Goal: Information Seeking & Learning: Learn about a topic

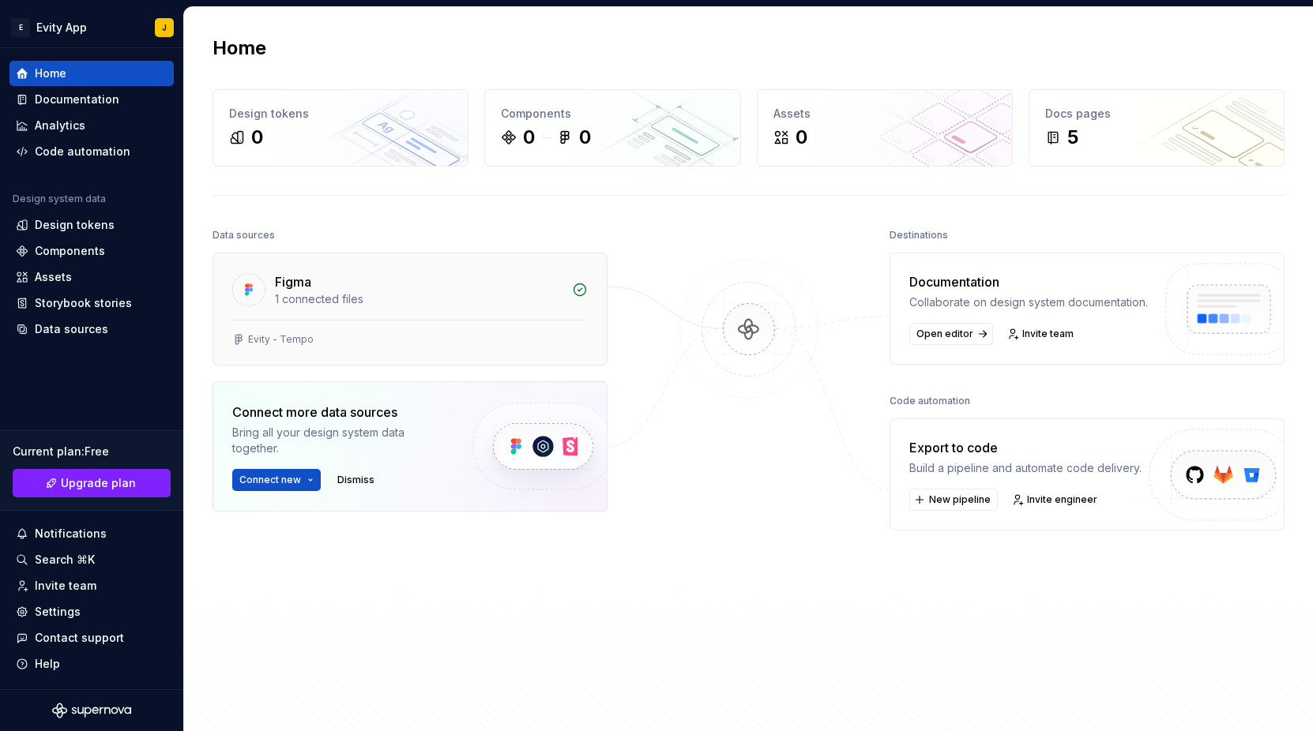
click at [303, 290] on div "Figma" at bounding box center [293, 281] width 36 height 19
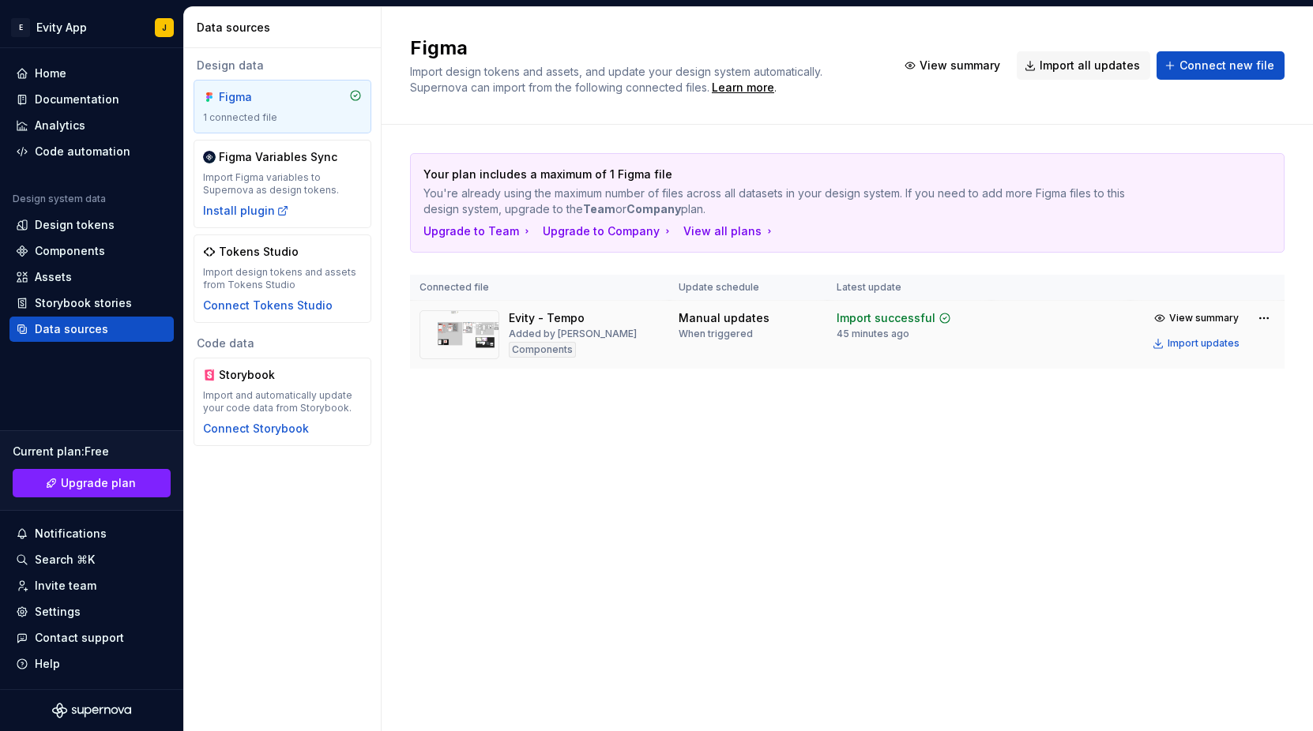
click at [600, 338] on div "Evity - Tempo Added by [PERSON_NAME]" at bounding box center [539, 334] width 240 height 49
click at [1193, 317] on span "View summary" at bounding box center [1203, 318] width 69 height 13
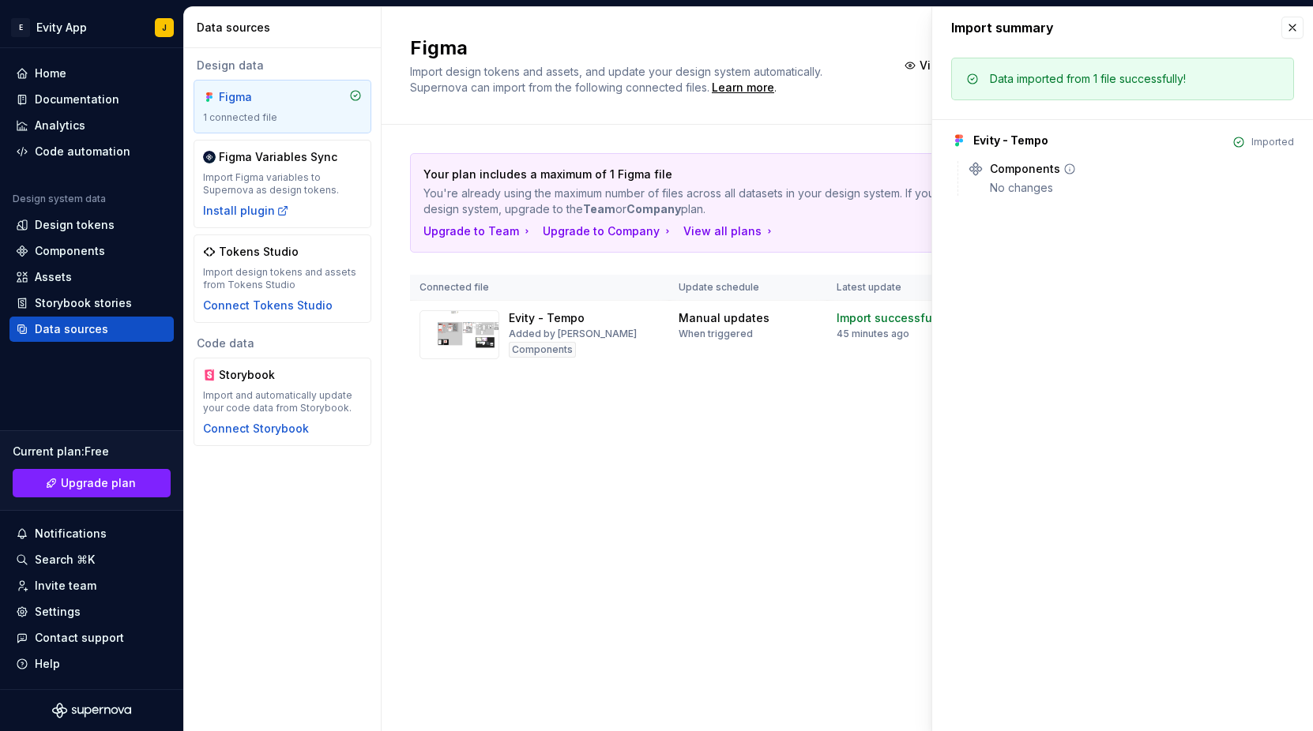
click at [990, 167] on div "Components" at bounding box center [1025, 169] width 70 height 16
click at [403, 326] on div "Your plan includes a maximum of 1 Figma file You're already using the maximum n…" at bounding box center [846, 277] width 931 height 304
click at [74, 254] on div "Components" at bounding box center [70, 251] width 70 height 16
click at [72, 227] on div "Design tokens" at bounding box center [75, 225] width 80 height 16
click at [59, 108] on div "Documentation" at bounding box center [91, 99] width 164 height 25
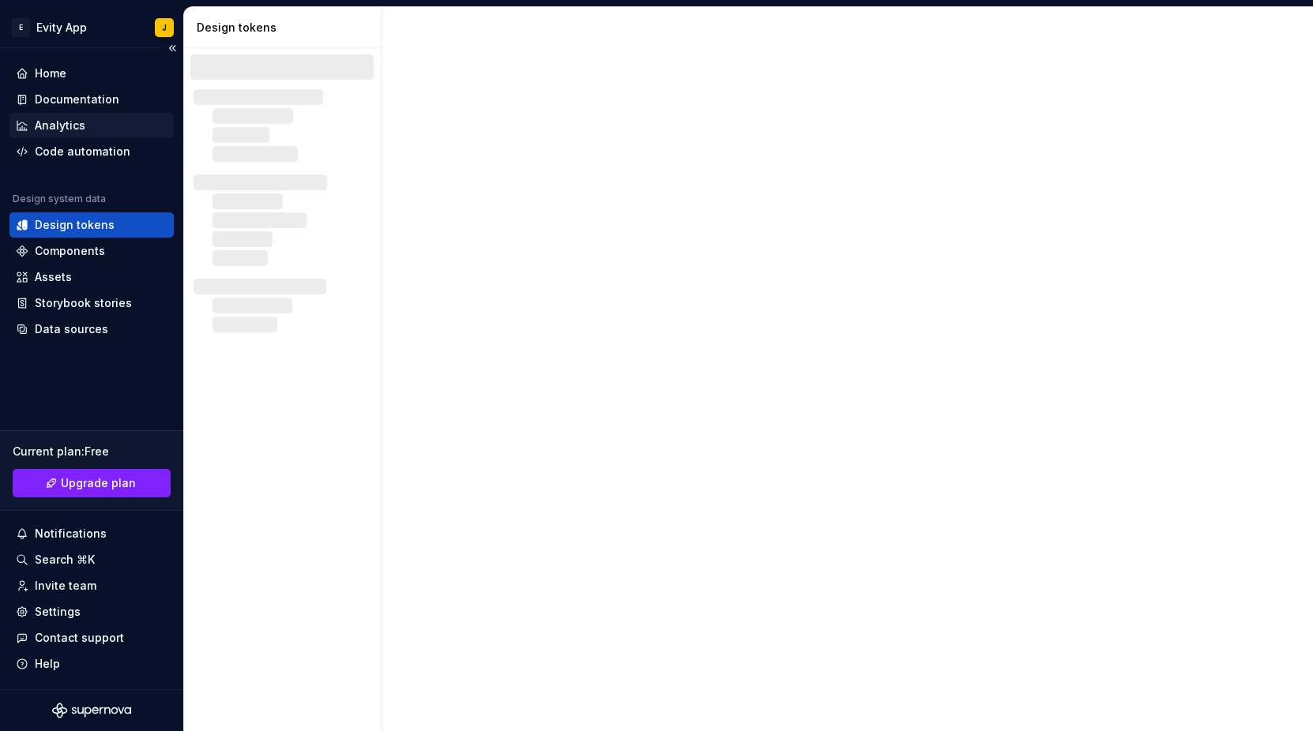
click at [56, 125] on div "Analytics" at bounding box center [60, 126] width 51 height 16
click at [62, 248] on div "Components" at bounding box center [70, 251] width 70 height 16
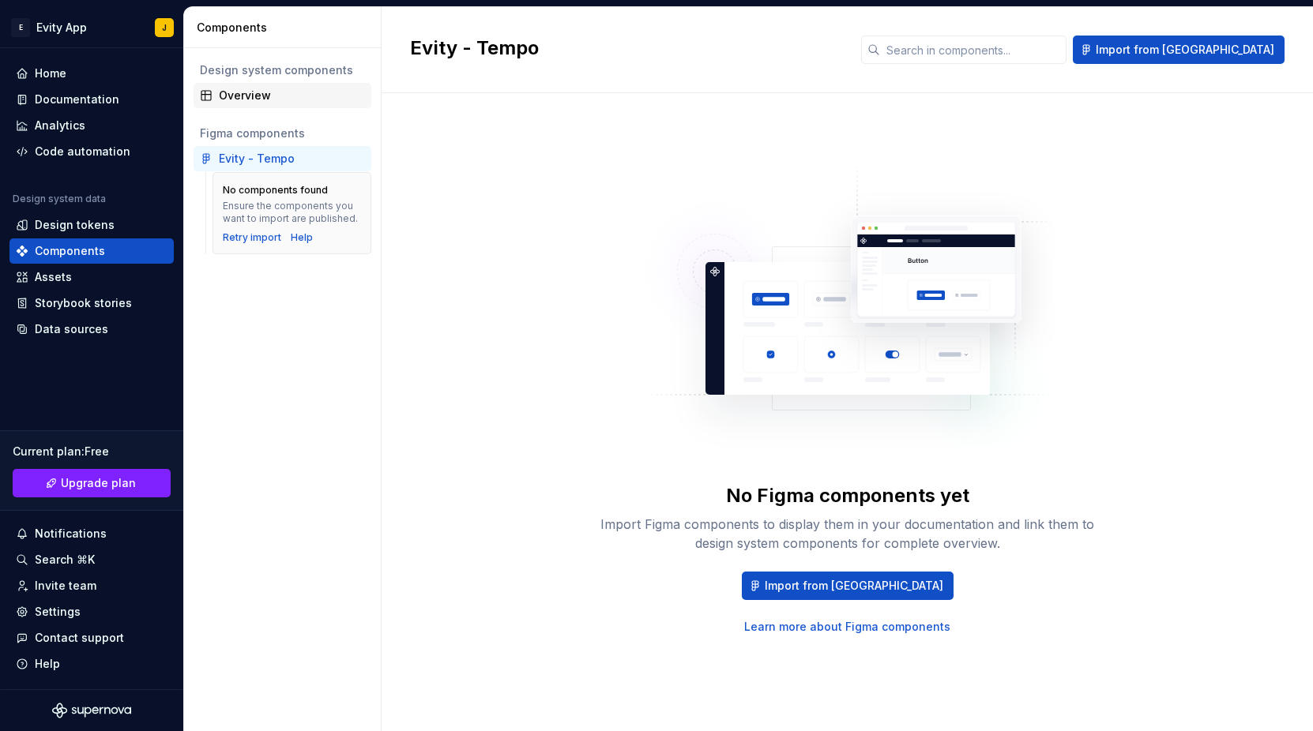
click at [246, 88] on div "Overview" at bounding box center [292, 96] width 146 height 16
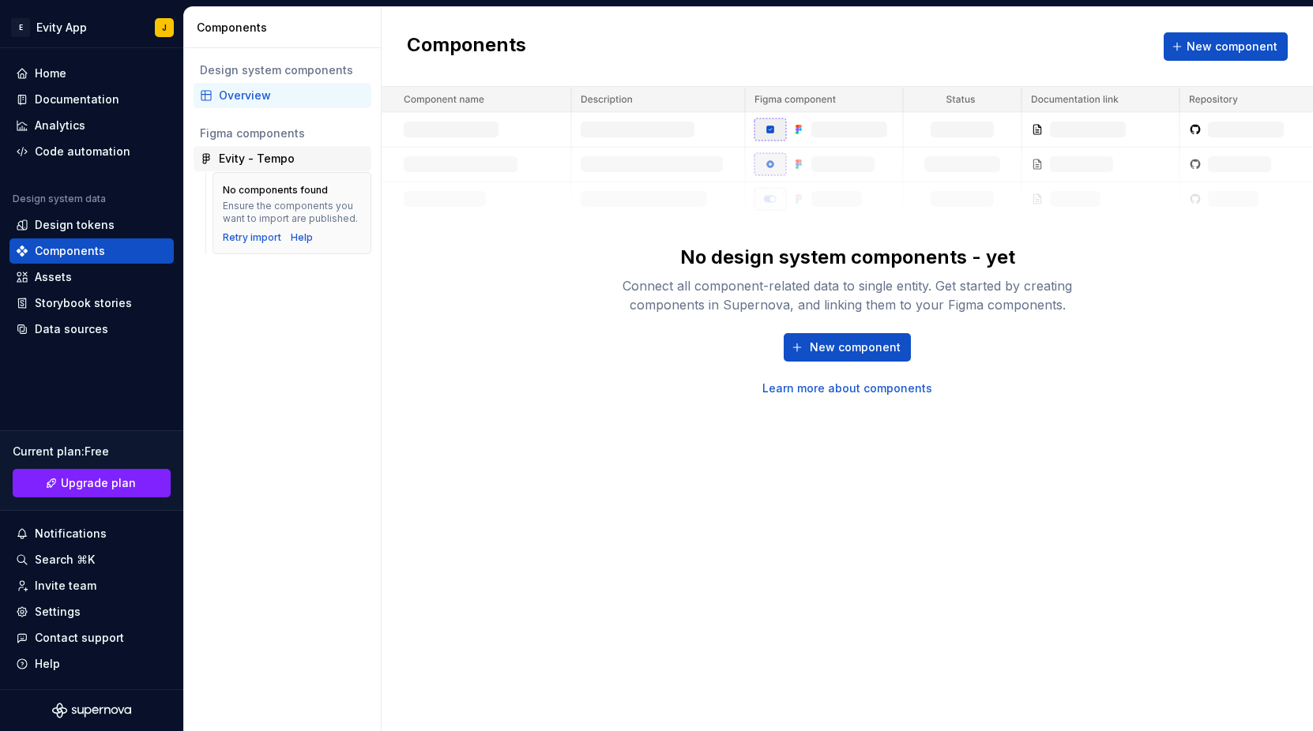
click at [265, 167] on div "Evity - Tempo" at bounding box center [282, 158] width 178 height 25
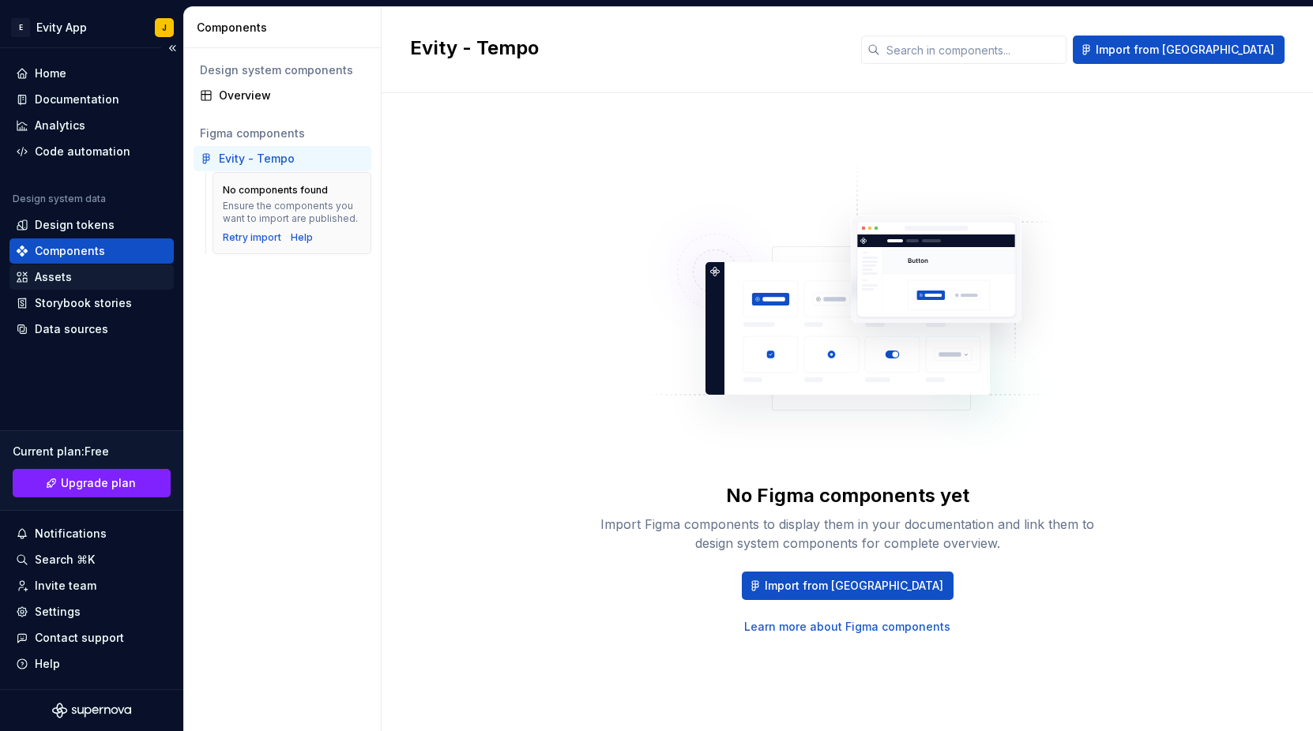
click at [52, 273] on div "Assets" at bounding box center [53, 277] width 37 height 16
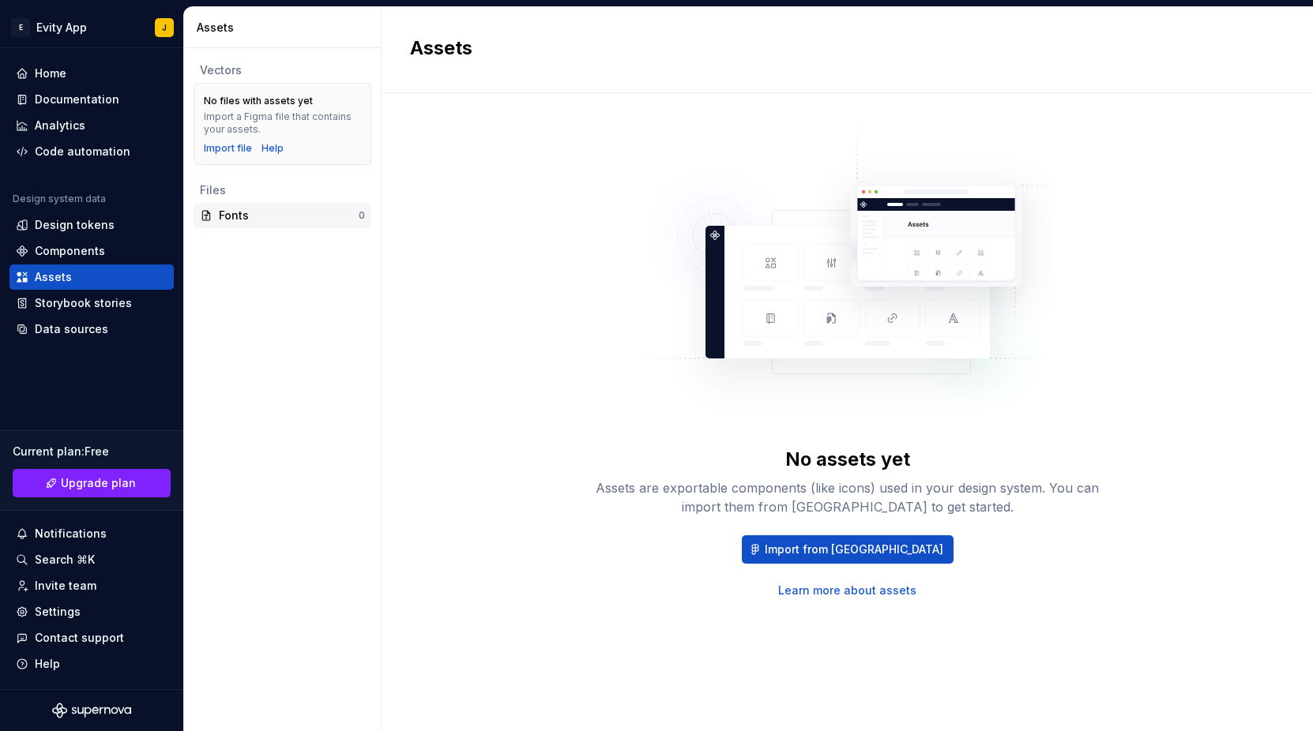
click at [250, 223] on div "Fonts 0" at bounding box center [282, 215] width 178 height 25
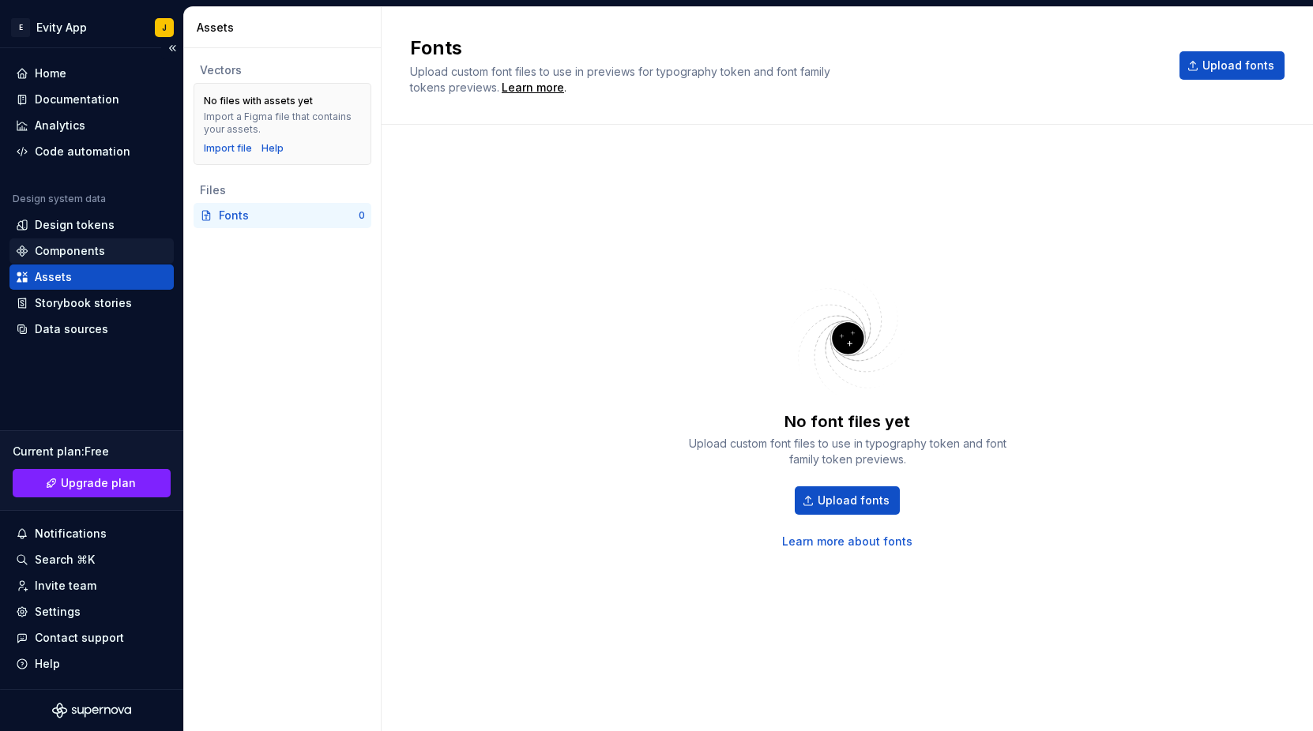
click at [63, 257] on div "Components" at bounding box center [70, 251] width 70 height 16
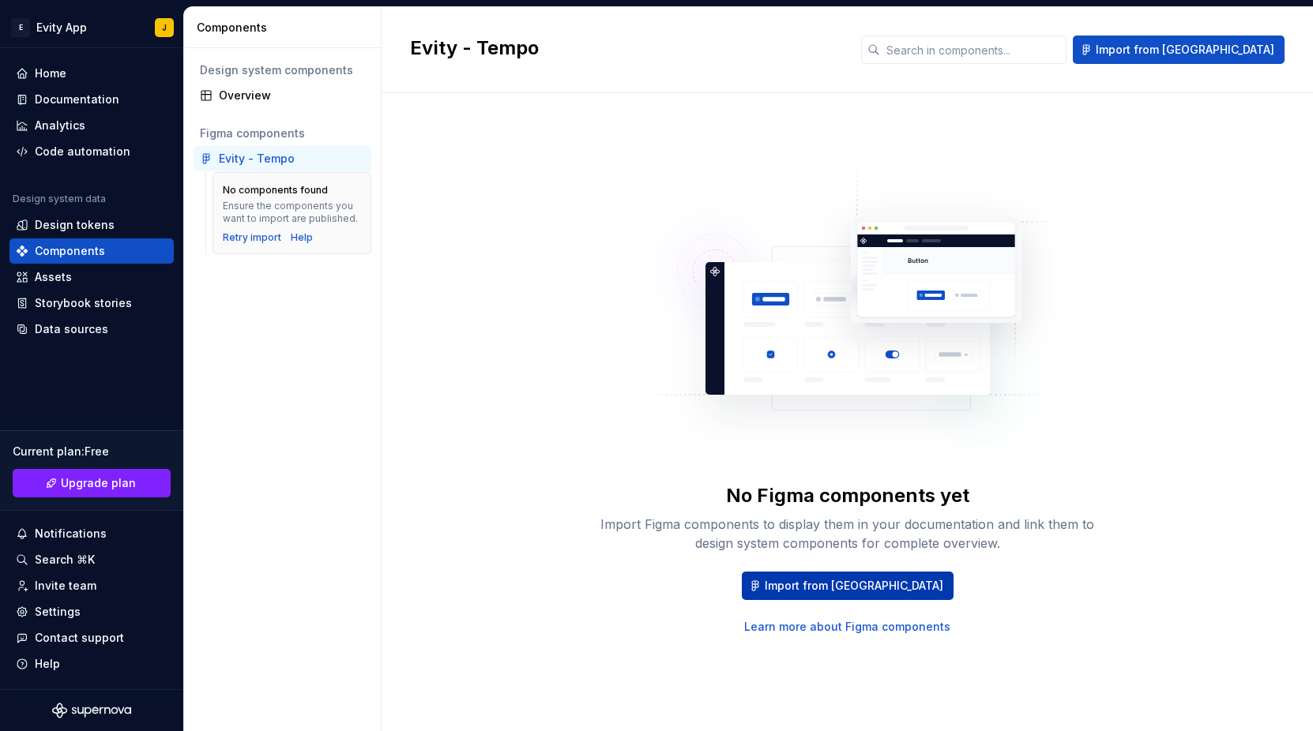
click at [800, 579] on button "Import from Figma" at bounding box center [848, 586] width 212 height 28
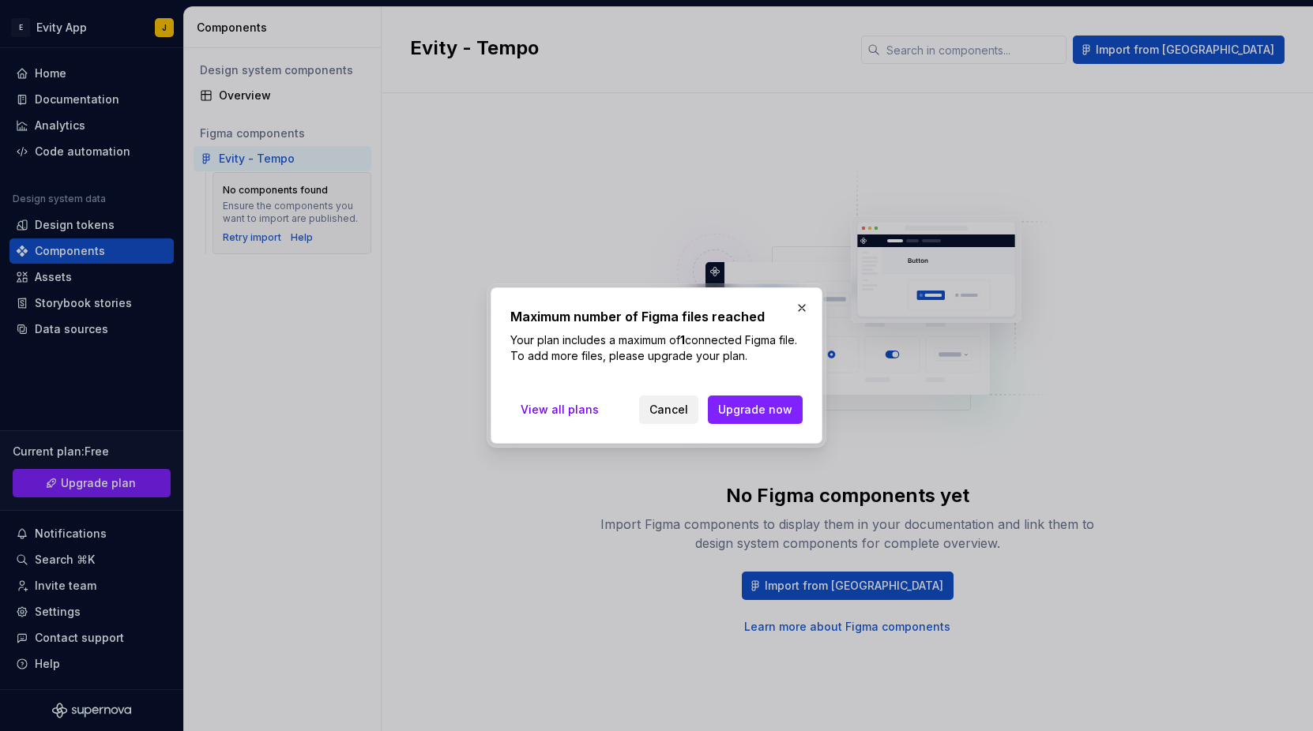
click at [678, 420] on button "Cancel" at bounding box center [668, 410] width 59 height 28
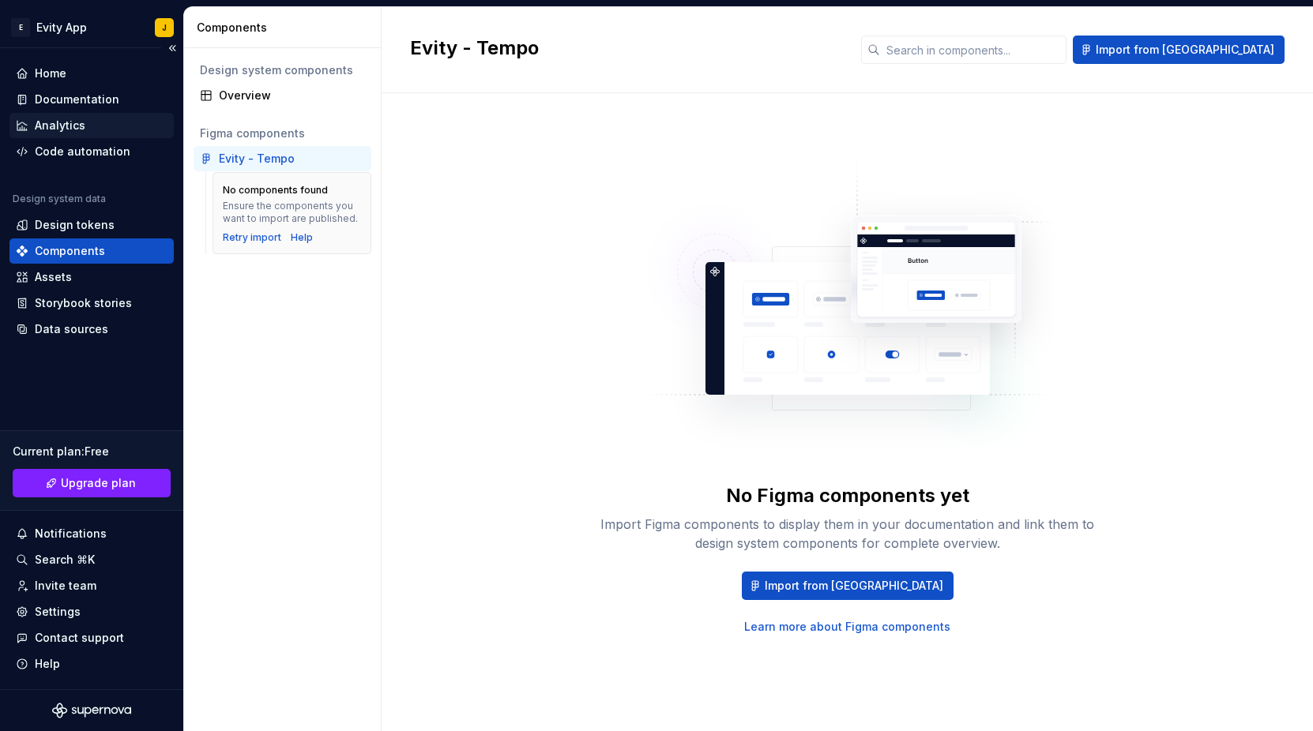
click at [62, 121] on div "Analytics" at bounding box center [60, 126] width 51 height 16
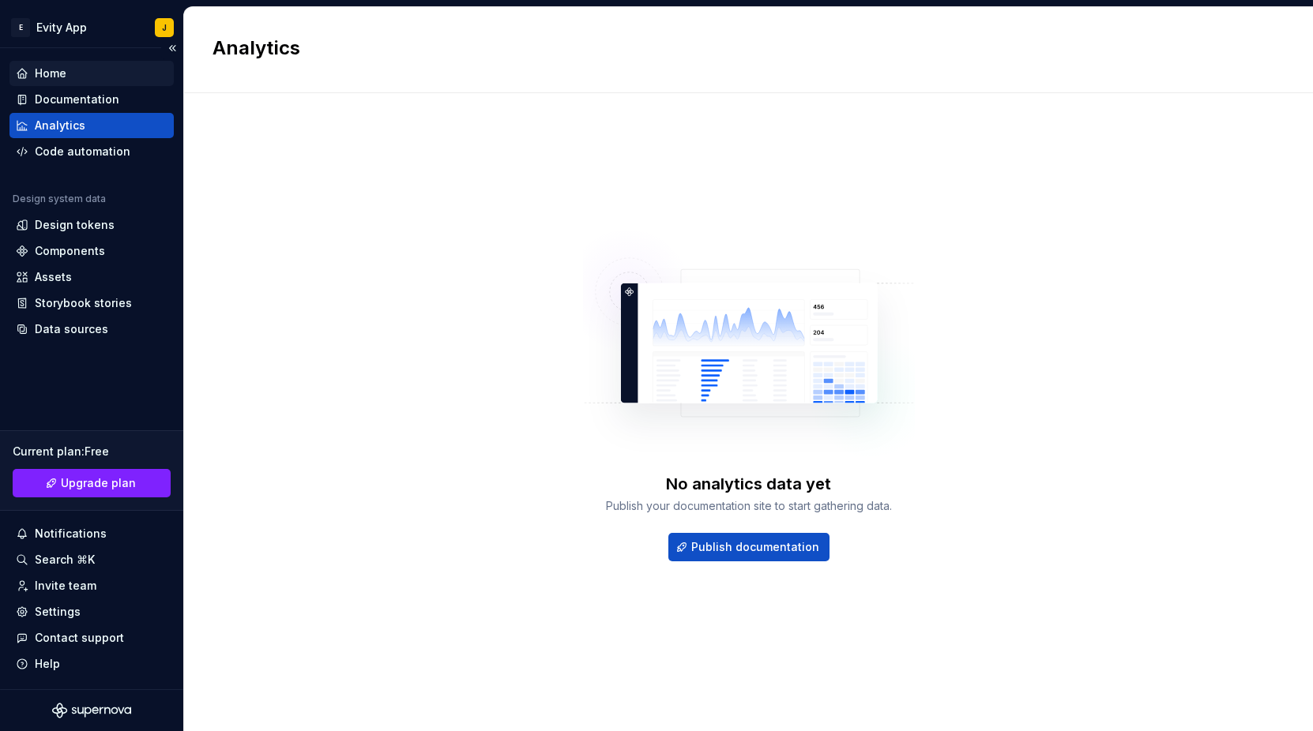
click at [73, 83] on div "Home" at bounding box center [91, 73] width 164 height 25
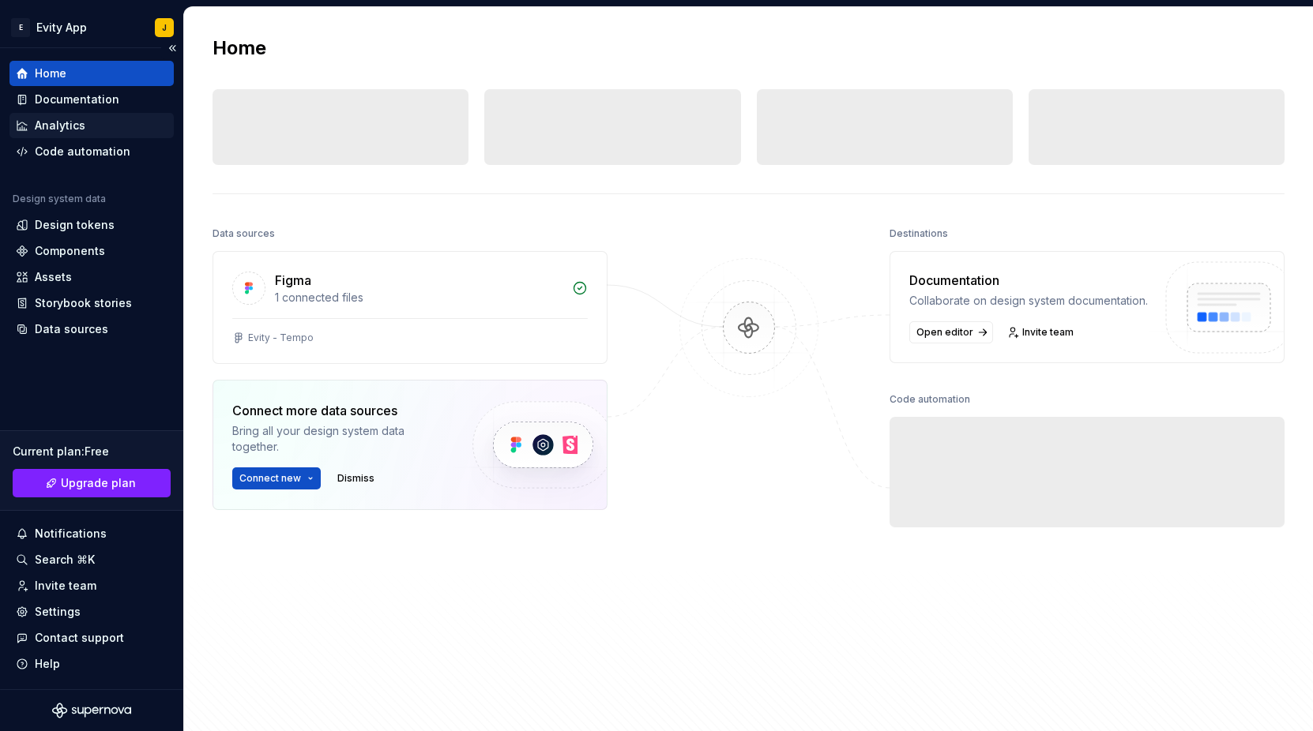
click at [69, 134] on div "Analytics" at bounding box center [91, 125] width 164 height 25
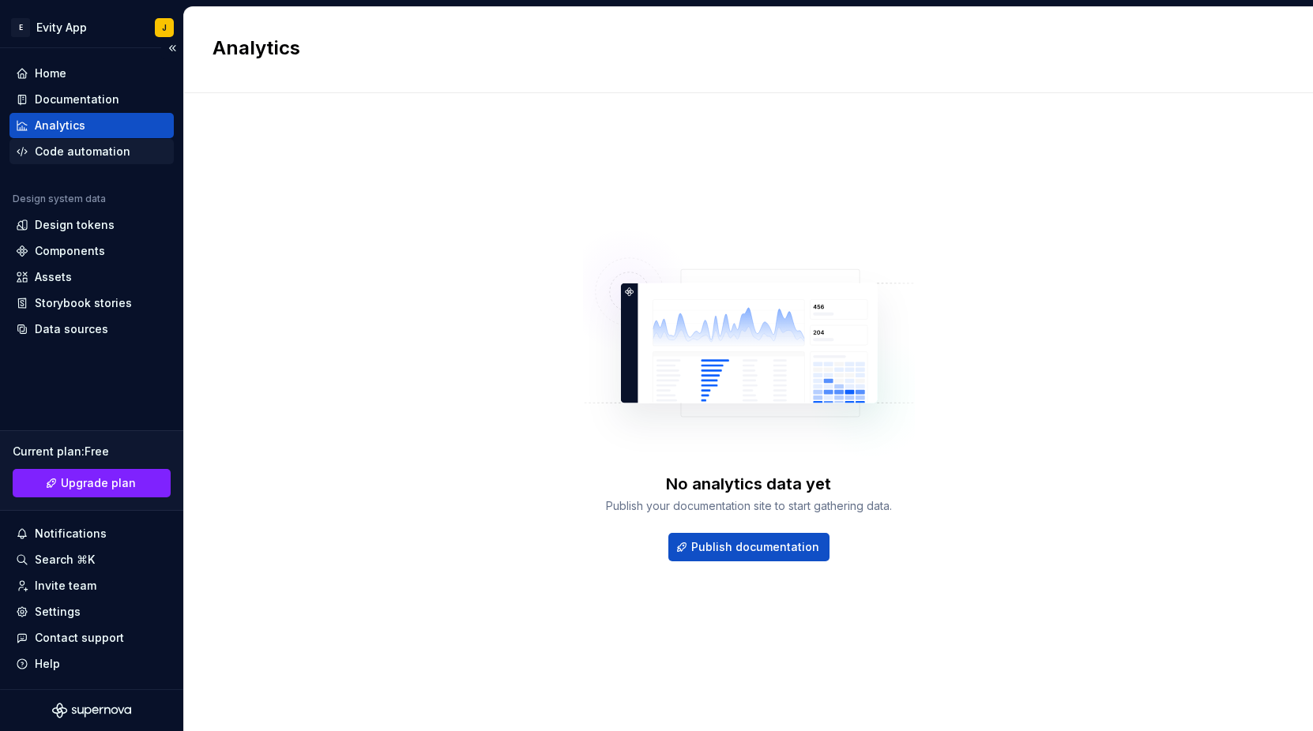
click at [65, 154] on div "Code automation" at bounding box center [83, 152] width 96 height 16
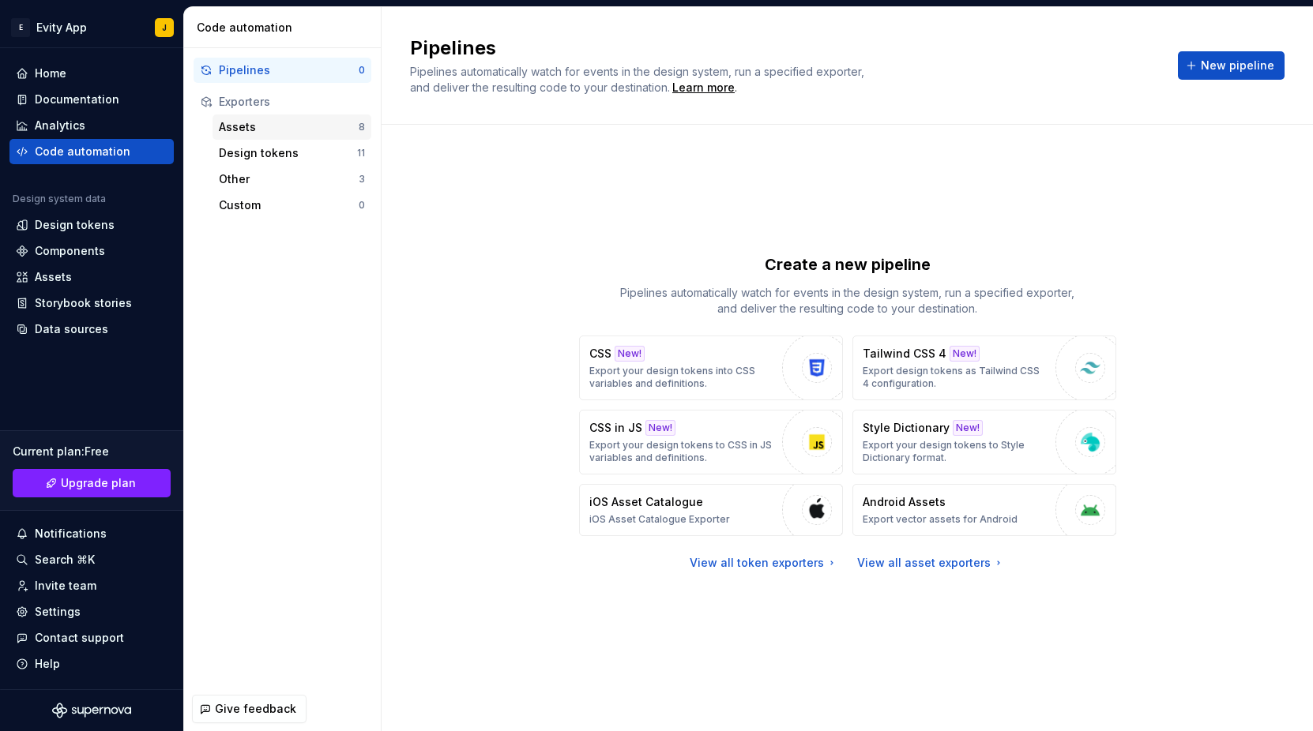
click at [270, 126] on div "Assets" at bounding box center [289, 127] width 140 height 16
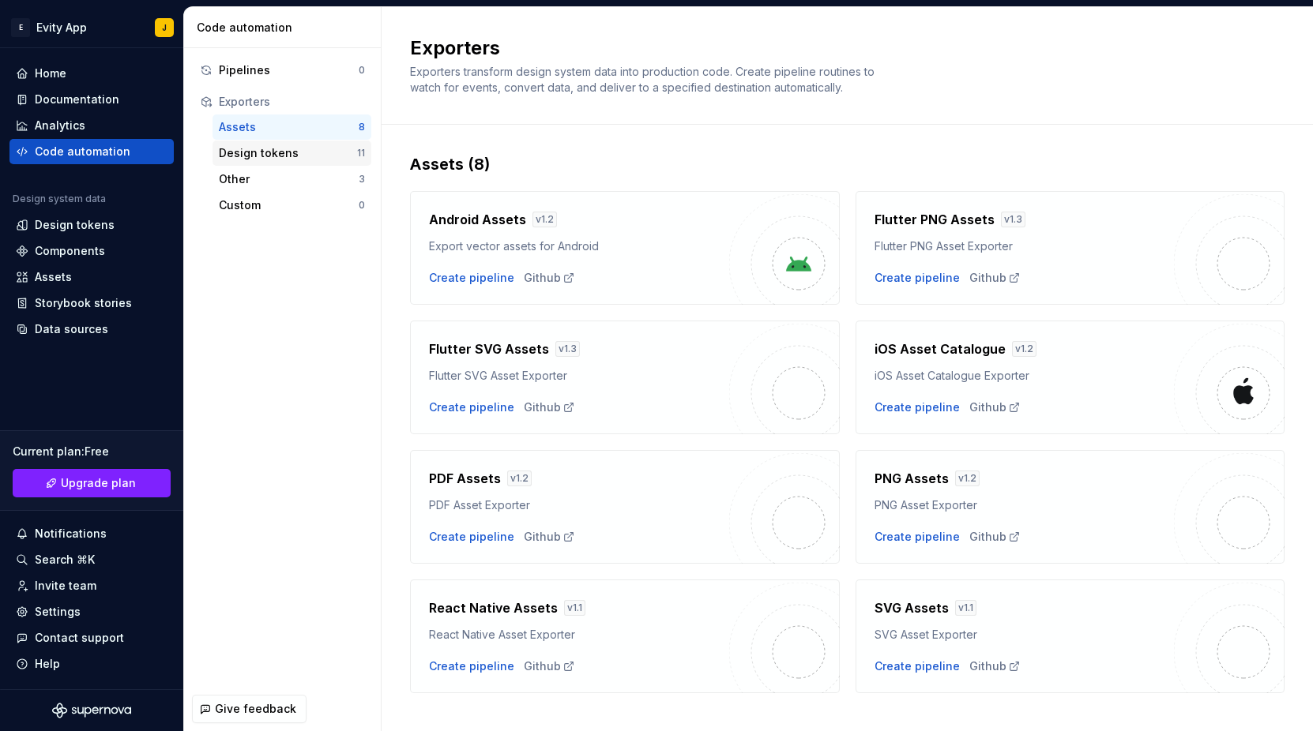
click at [266, 154] on div "Design tokens" at bounding box center [288, 153] width 138 height 16
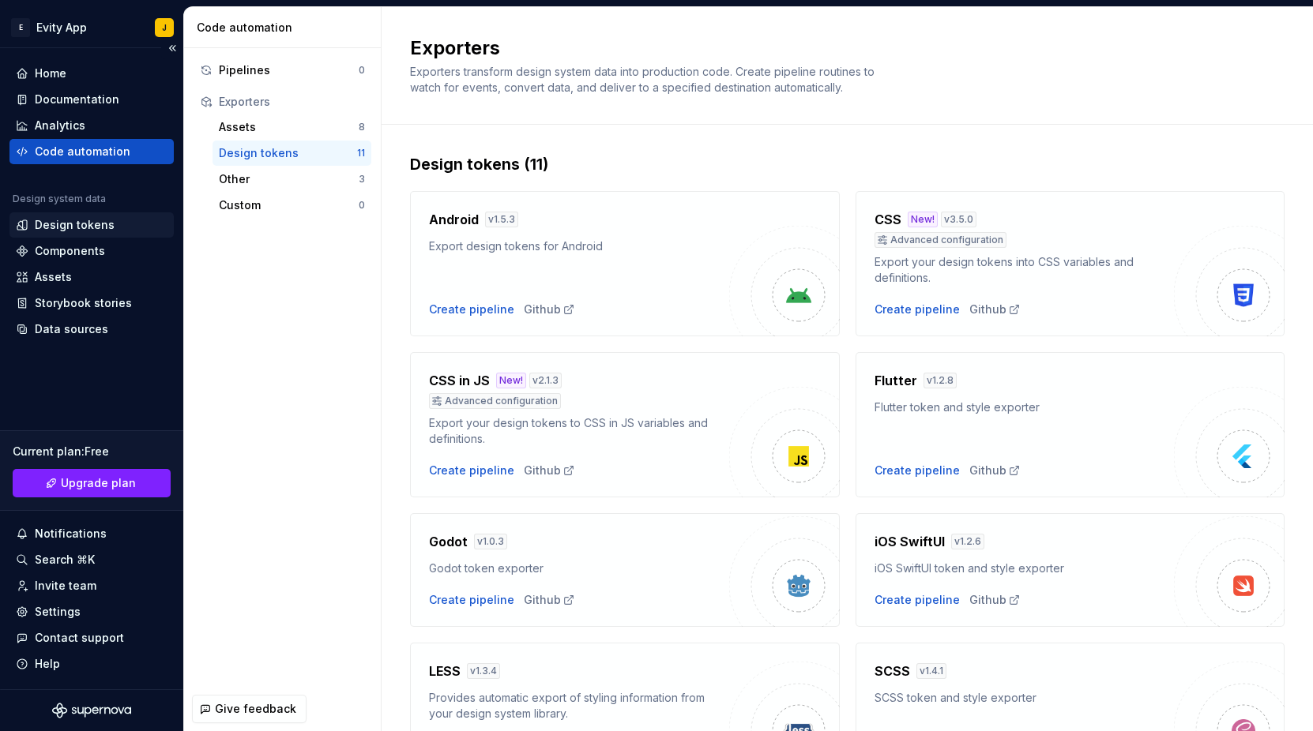
click at [63, 235] on div "Design tokens" at bounding box center [91, 224] width 164 height 25
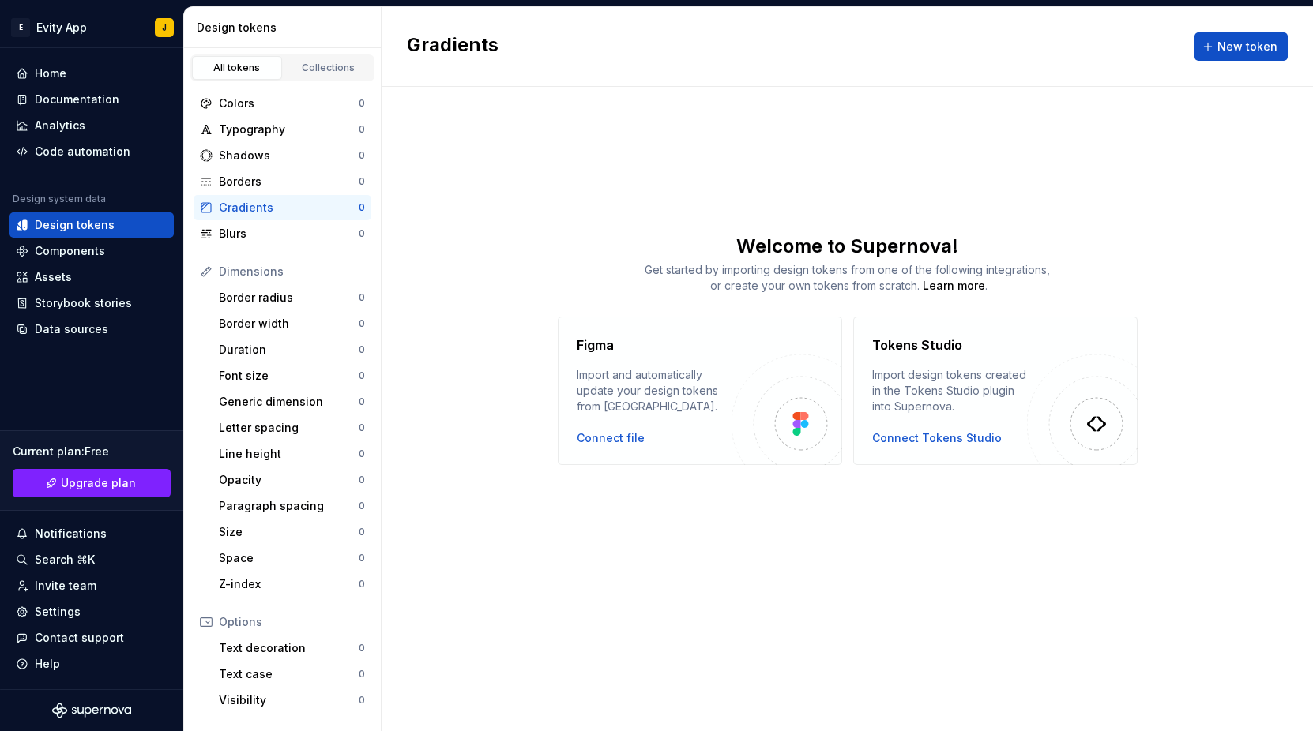
click at [610, 449] on div "Figma Import and automatically update your design tokens from Figma. Connect fi…" at bounding box center [700, 391] width 284 height 148
click at [614, 440] on div "Connect file" at bounding box center [611, 438] width 68 height 16
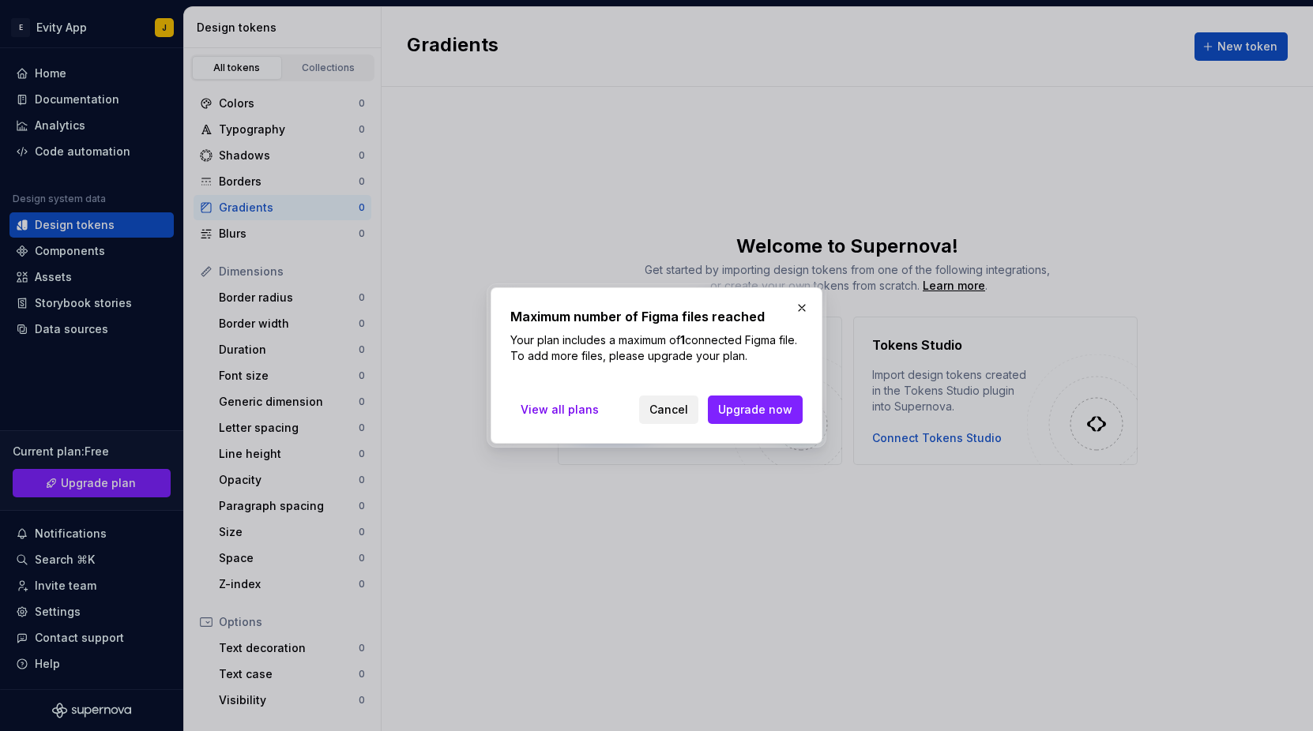
click at [664, 413] on span "Cancel" at bounding box center [668, 410] width 39 height 16
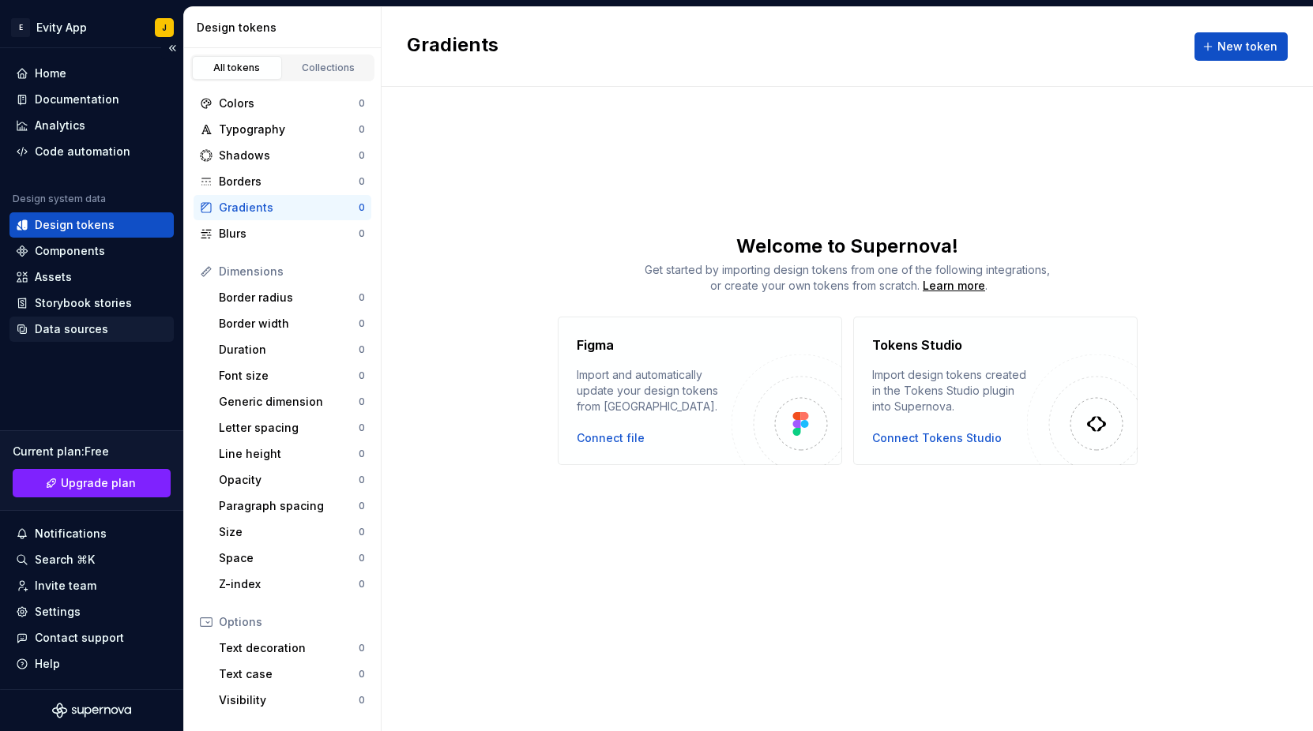
click at [61, 320] on div "Data sources" at bounding box center [91, 329] width 164 height 25
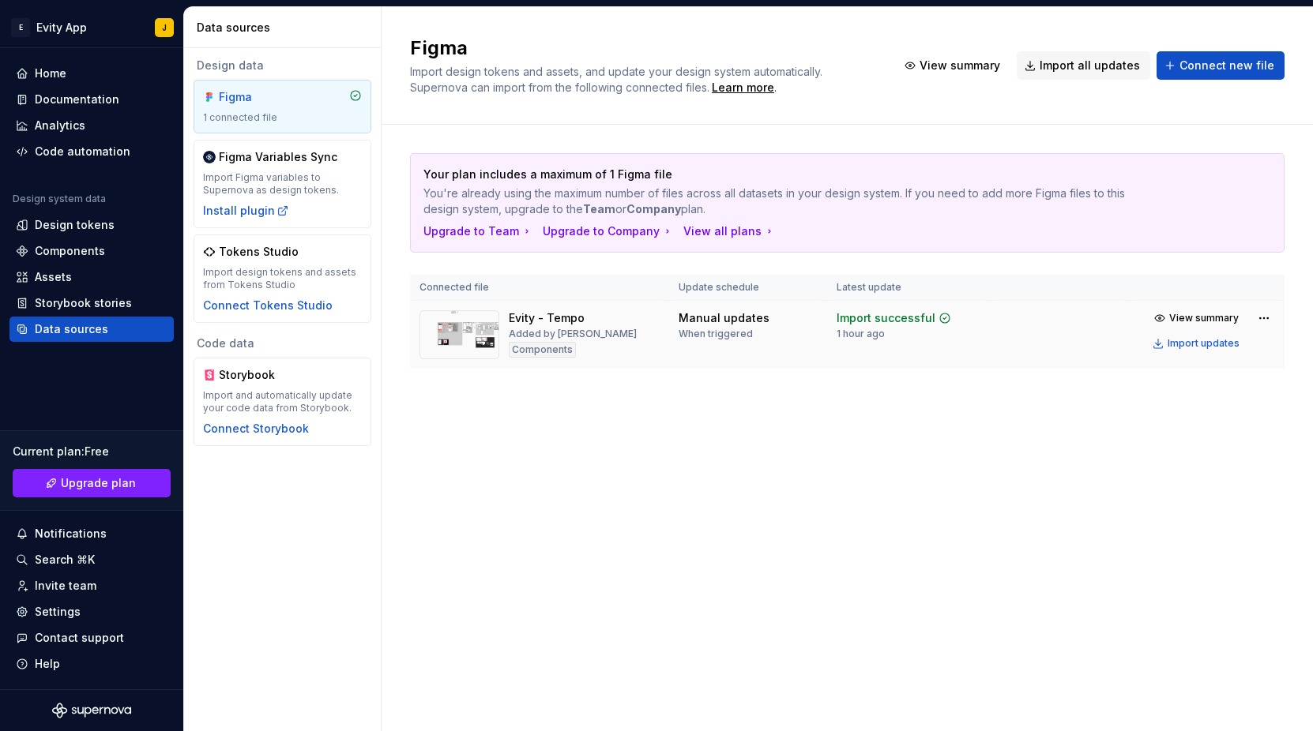
click at [689, 355] on td "Manual updates When triggered" at bounding box center [748, 335] width 158 height 69
click at [593, 323] on div "Evity - Tempo Added by Jon Components" at bounding box center [539, 334] width 240 height 49
click at [523, 323] on div "Evity - Tempo" at bounding box center [547, 318] width 76 height 16
click at [464, 331] on img at bounding box center [459, 334] width 80 height 49
click at [712, 336] on div "When triggered" at bounding box center [715, 334] width 74 height 13
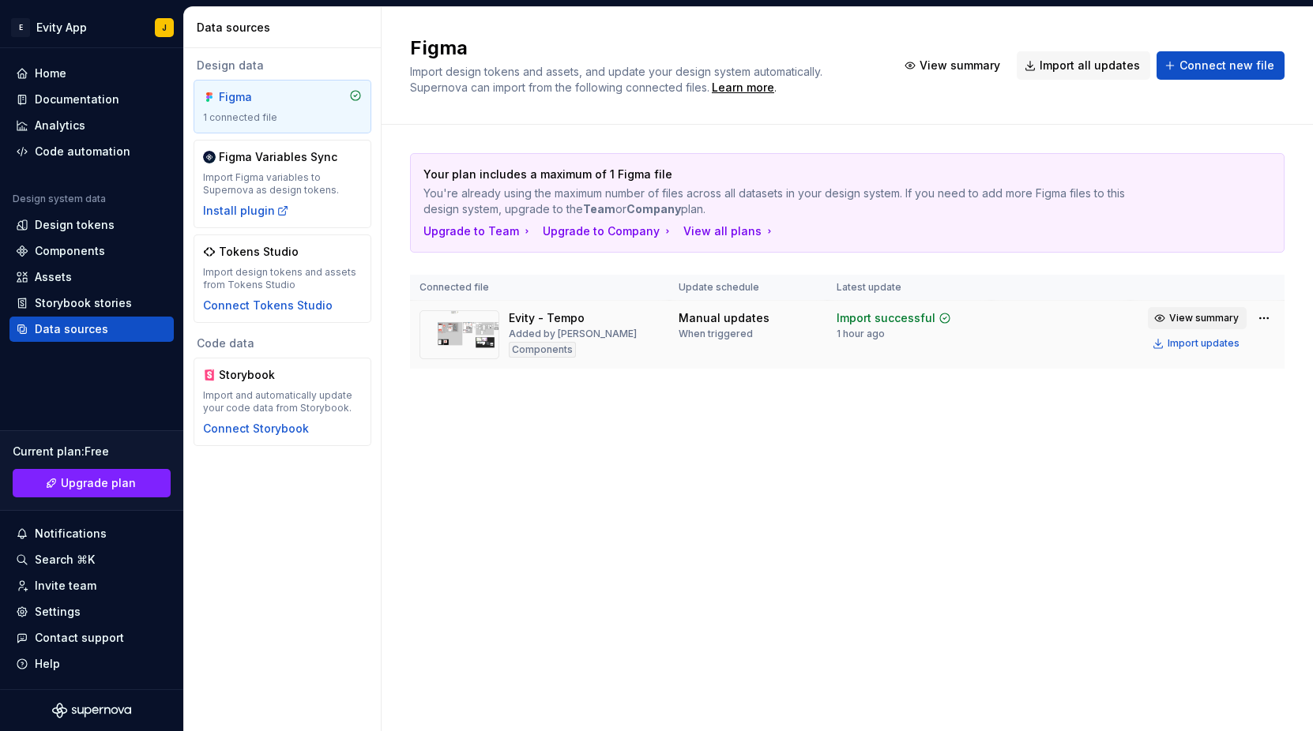
click at [1209, 309] on button "View summary" at bounding box center [1197, 318] width 99 height 22
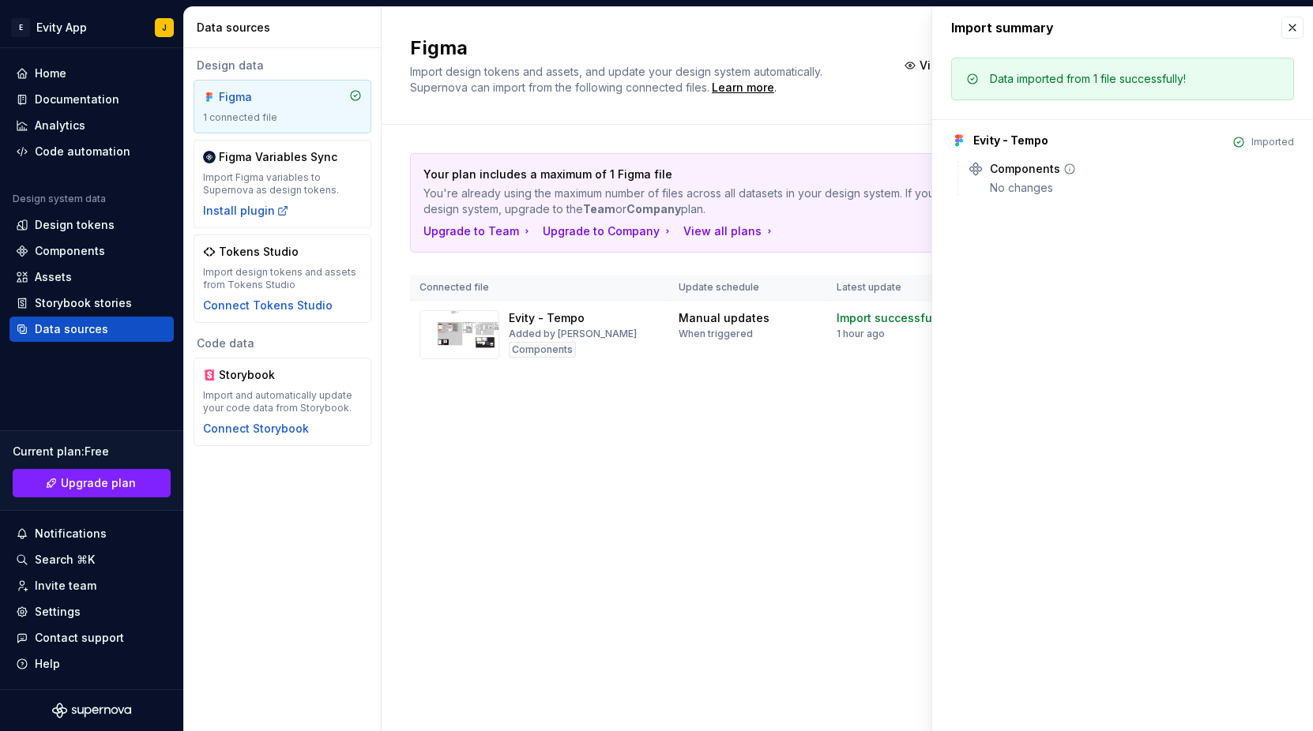
click at [1024, 174] on div "Components" at bounding box center [1025, 169] width 70 height 16
click at [1261, 144] on div "Imported" at bounding box center [1272, 142] width 43 height 13
click at [754, 357] on td "Manual updates When triggered" at bounding box center [748, 335] width 158 height 69
click at [1292, 32] on button "button" at bounding box center [1292, 28] width 22 height 22
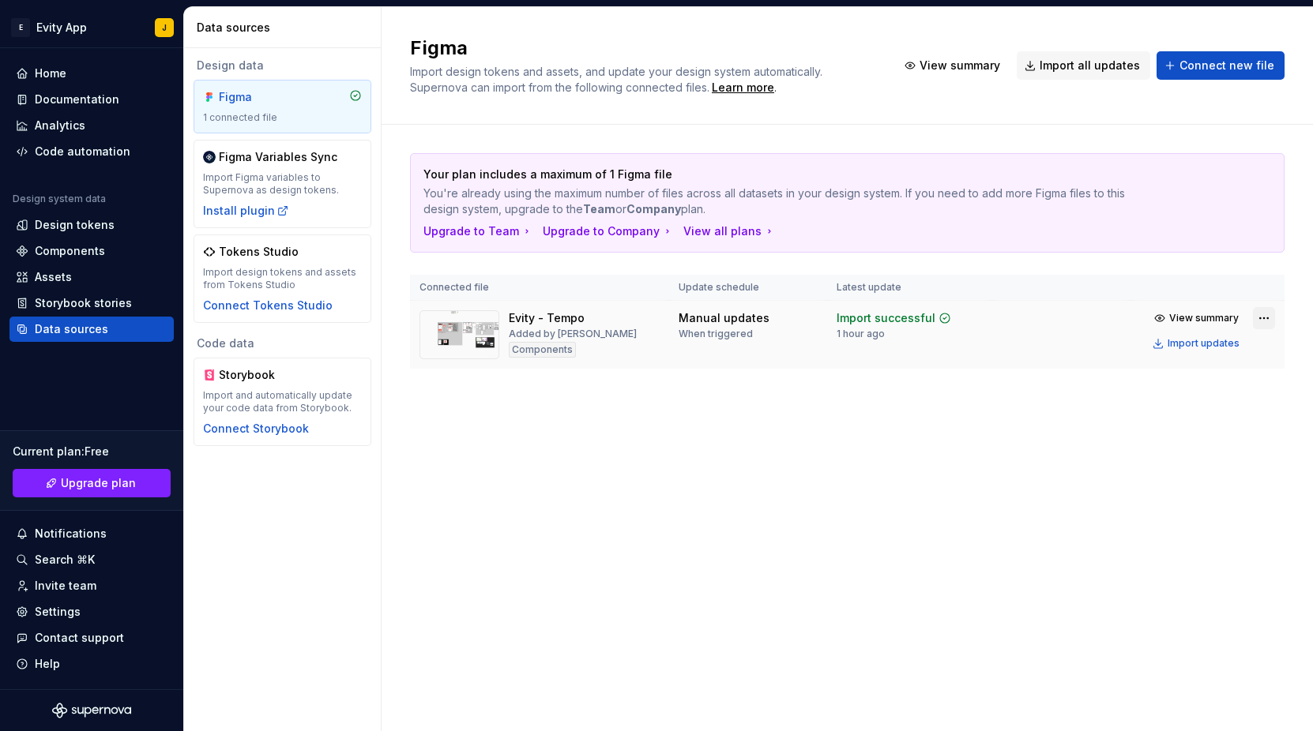
click at [1257, 316] on html "E Evity App J Home Documentation Analytics Code automation Design system data D…" at bounding box center [656, 365] width 1313 height 731
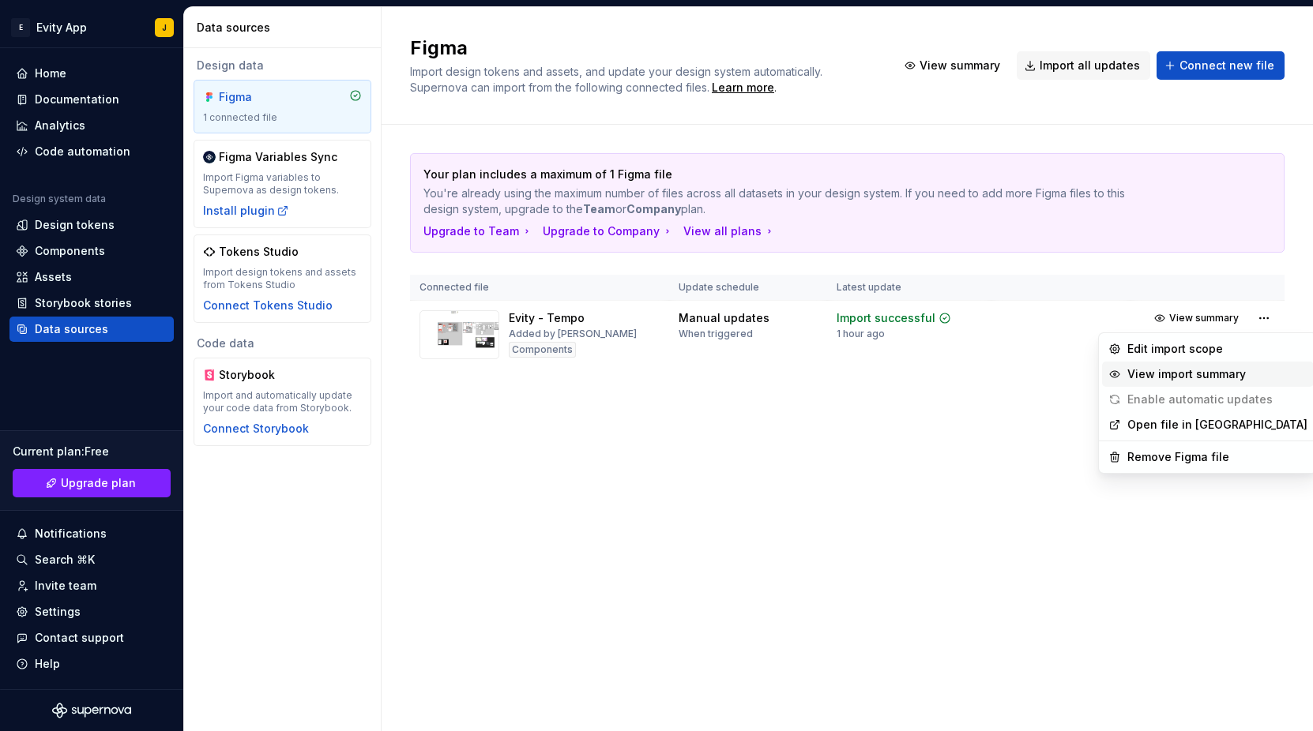
click at [1126, 377] on div "View import summary" at bounding box center [1208, 374] width 212 height 25
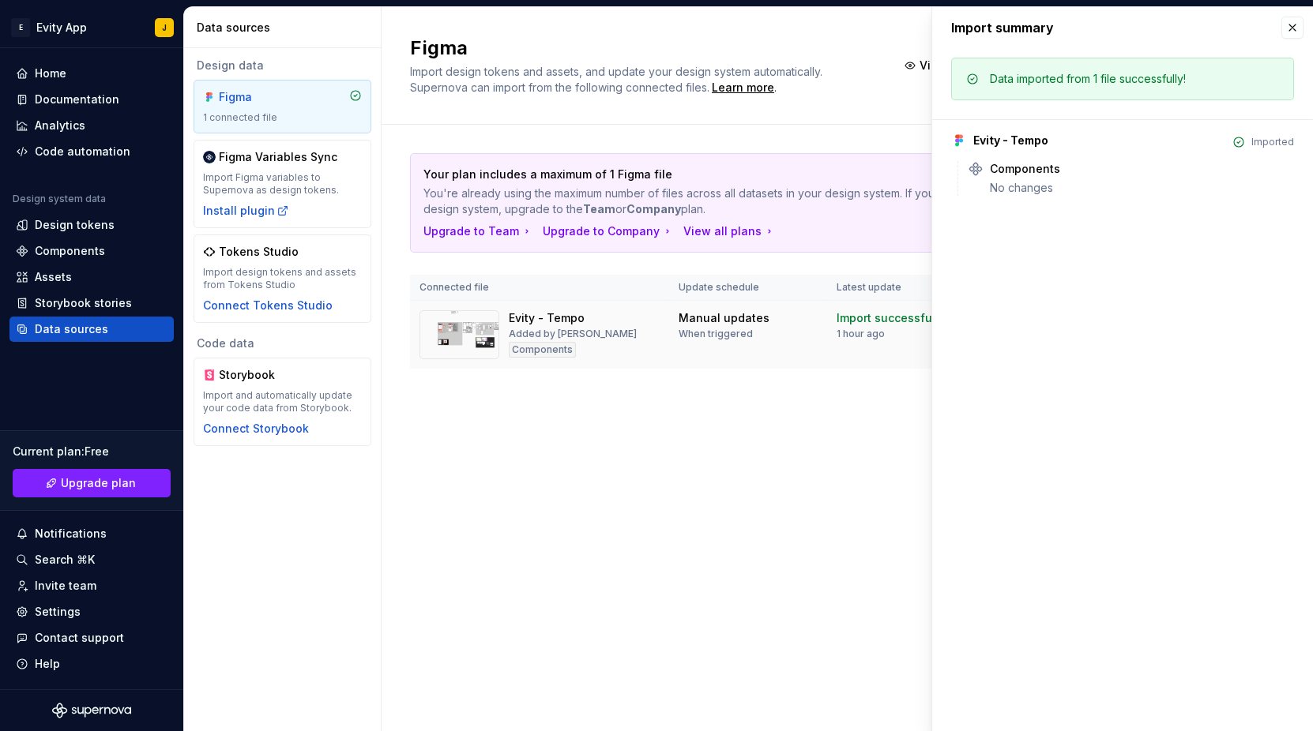
click at [695, 317] on div "Manual updates" at bounding box center [723, 318] width 91 height 16
click at [71, 274] on div "Assets" at bounding box center [92, 277] width 152 height 16
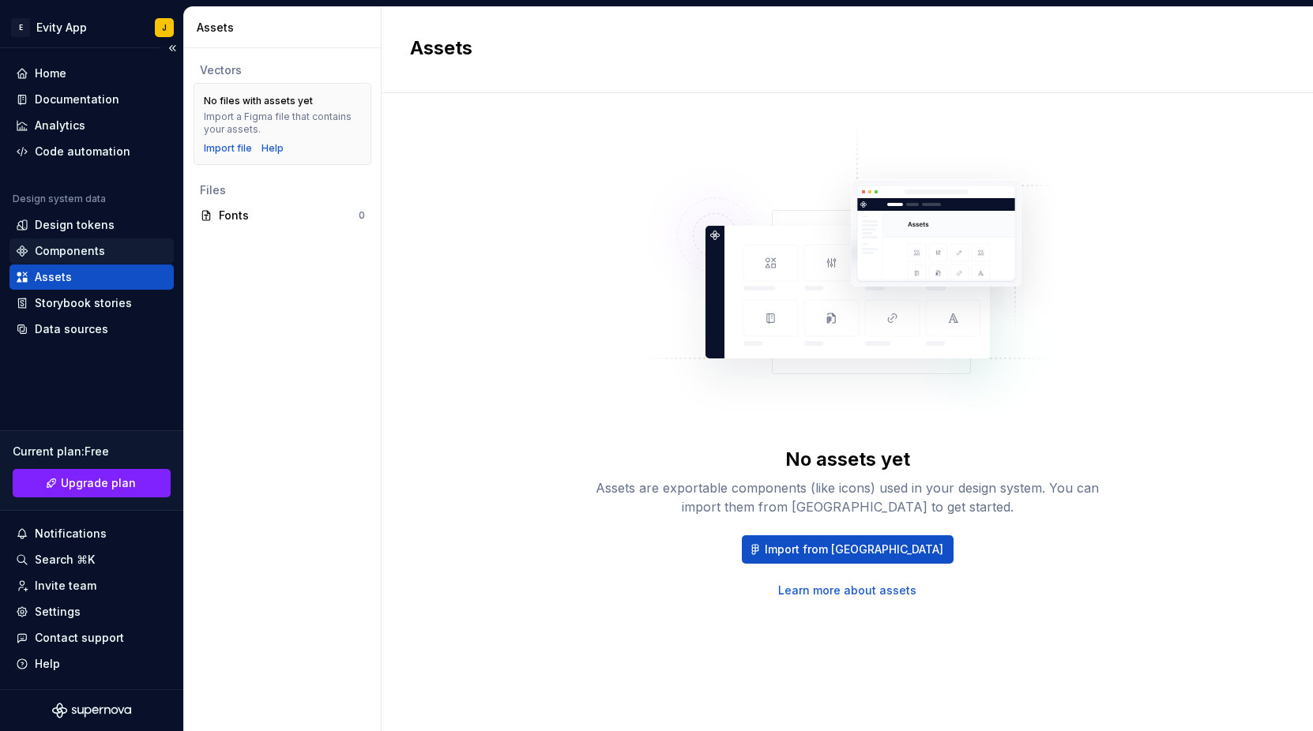
click at [43, 251] on div "Components" at bounding box center [70, 251] width 70 height 16
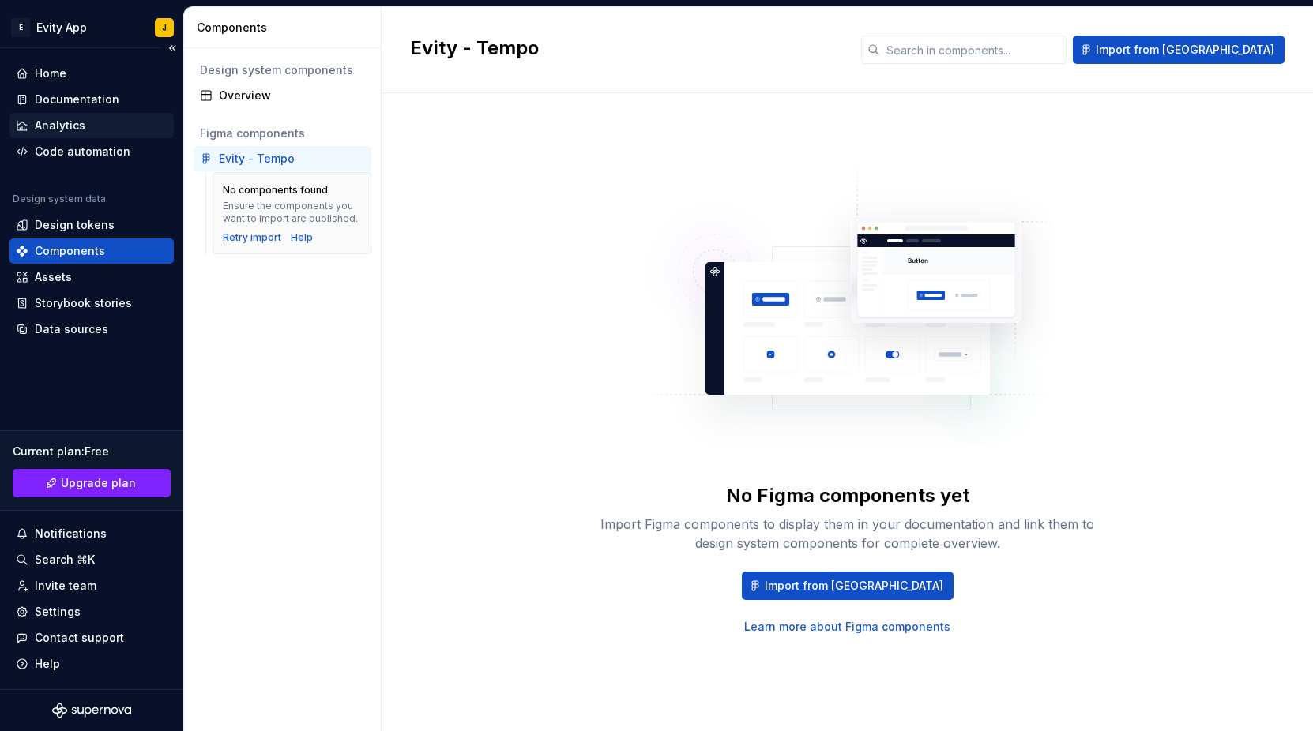
click at [56, 130] on div "Analytics" at bounding box center [60, 126] width 51 height 16
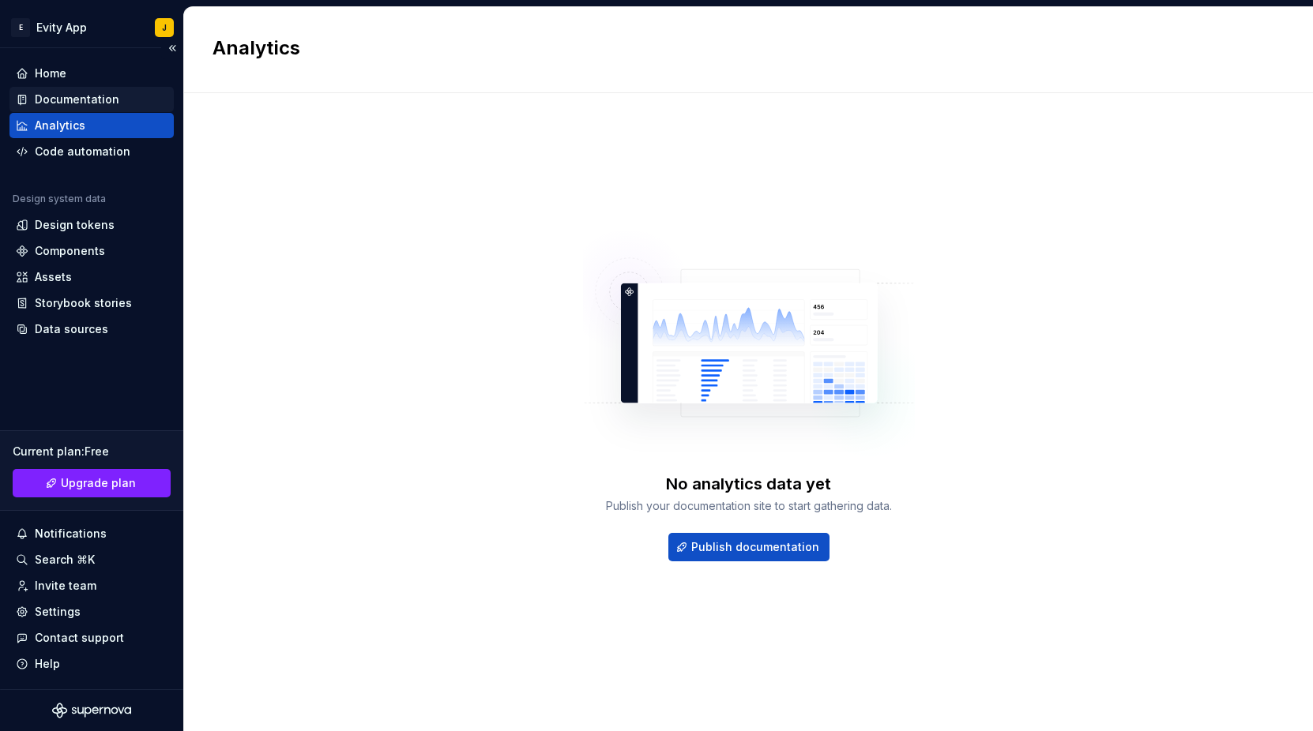
click at [39, 92] on div "Documentation" at bounding box center [77, 100] width 85 height 16
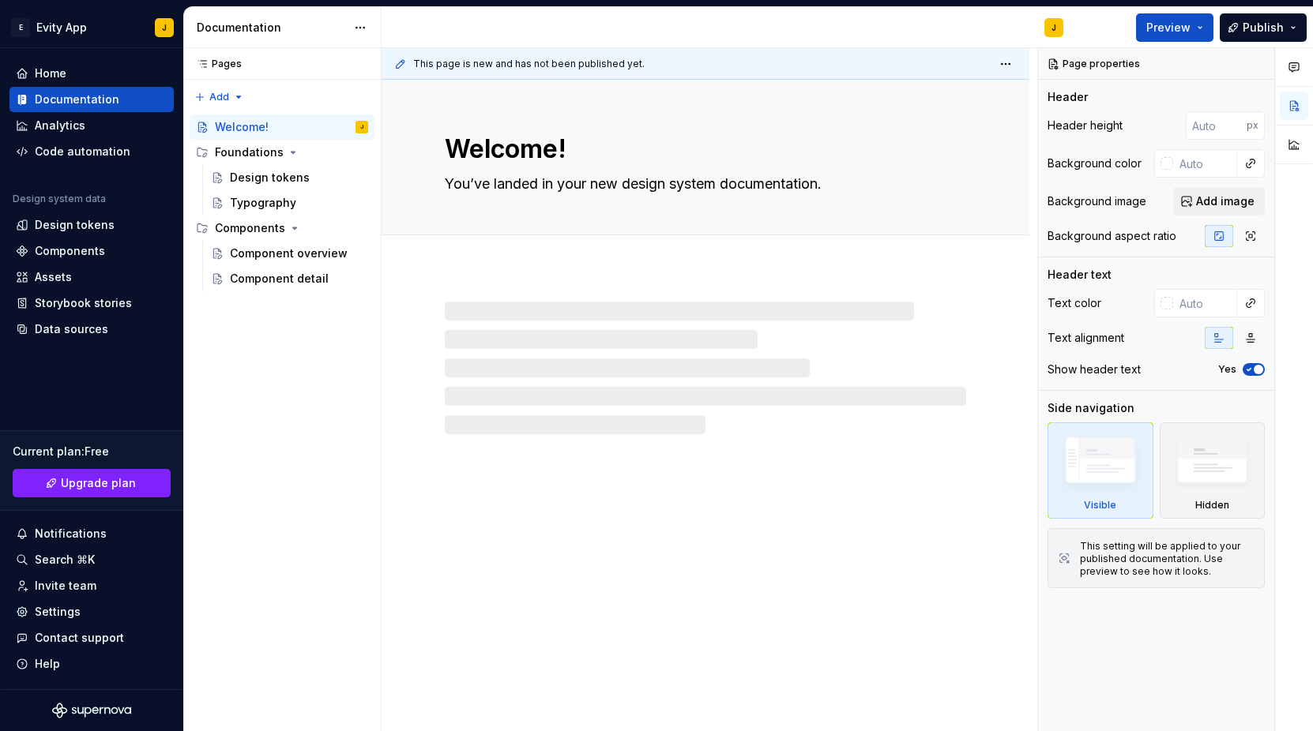
click at [585, 359] on div at bounding box center [705, 368] width 521 height 133
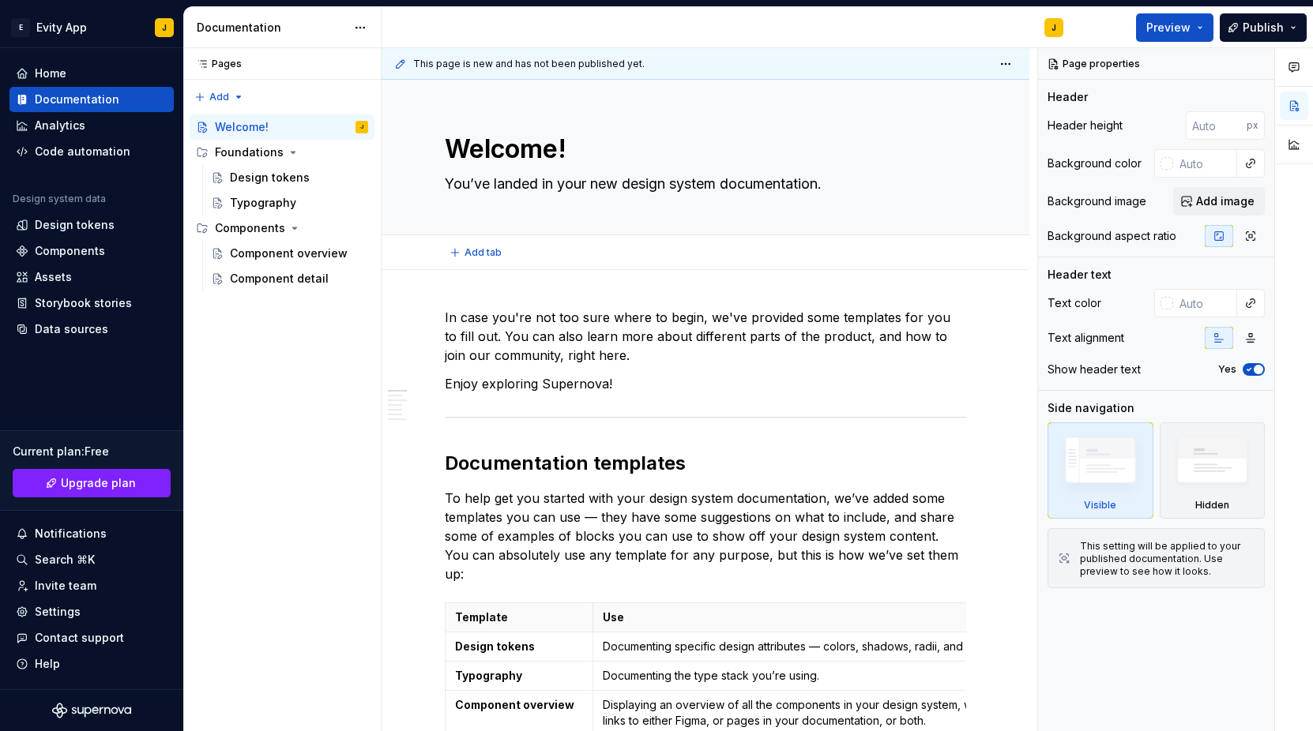
type textarea "*"
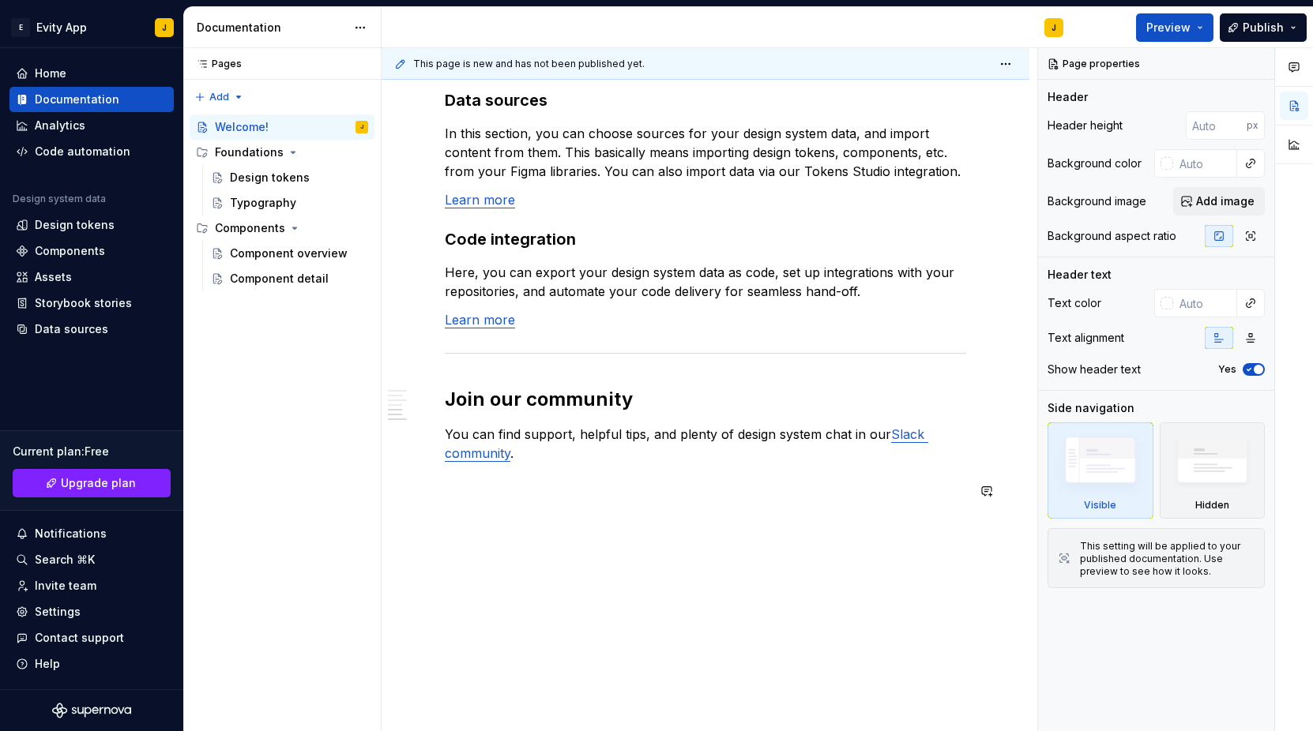
scroll to position [1321, 0]
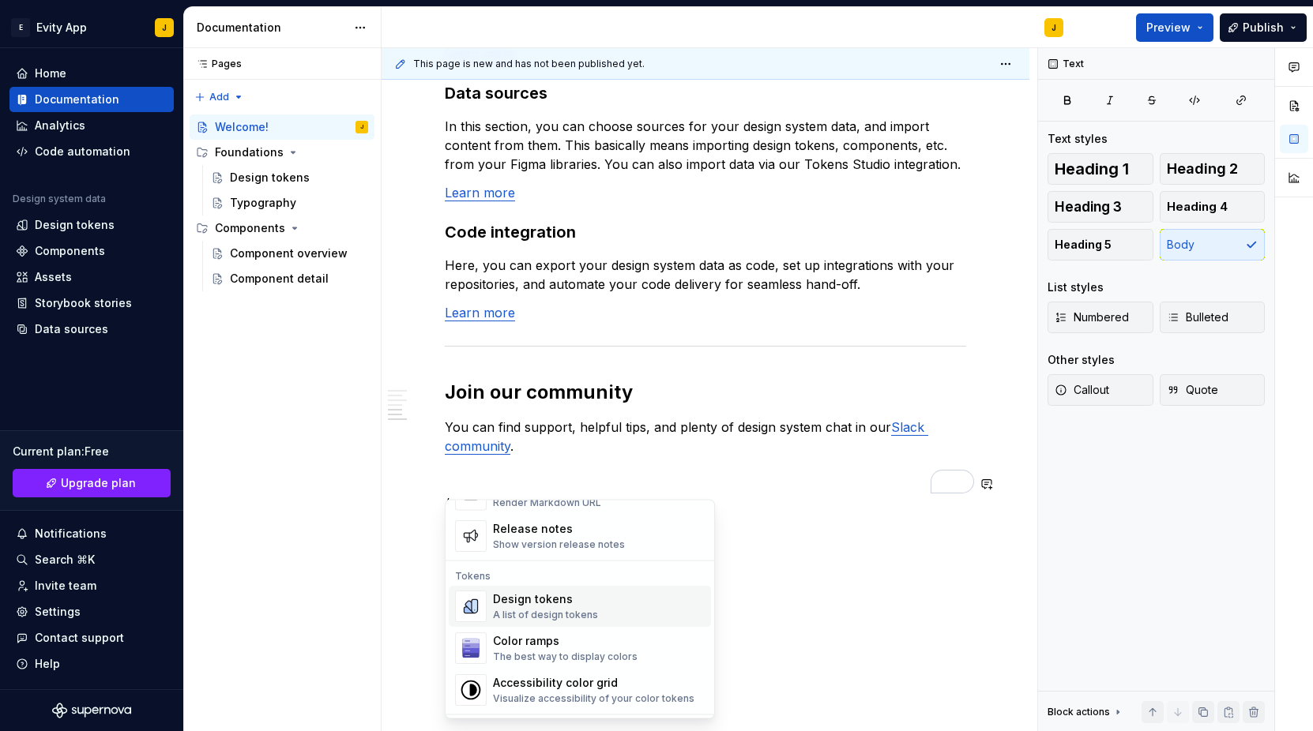
scroll to position [1090, 0]
click at [480, 609] on img "Suggestions" at bounding box center [471, 603] width 30 height 30
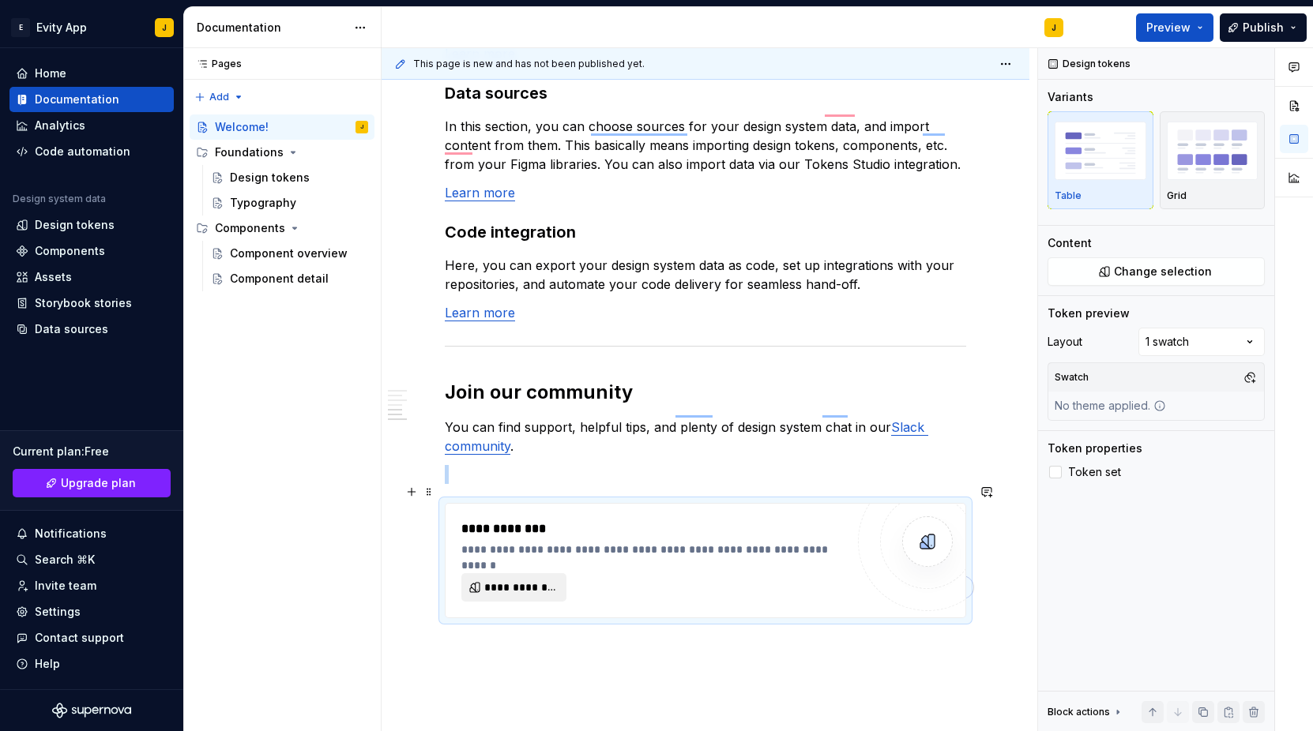
click at [528, 580] on span "**********" at bounding box center [520, 588] width 72 height 16
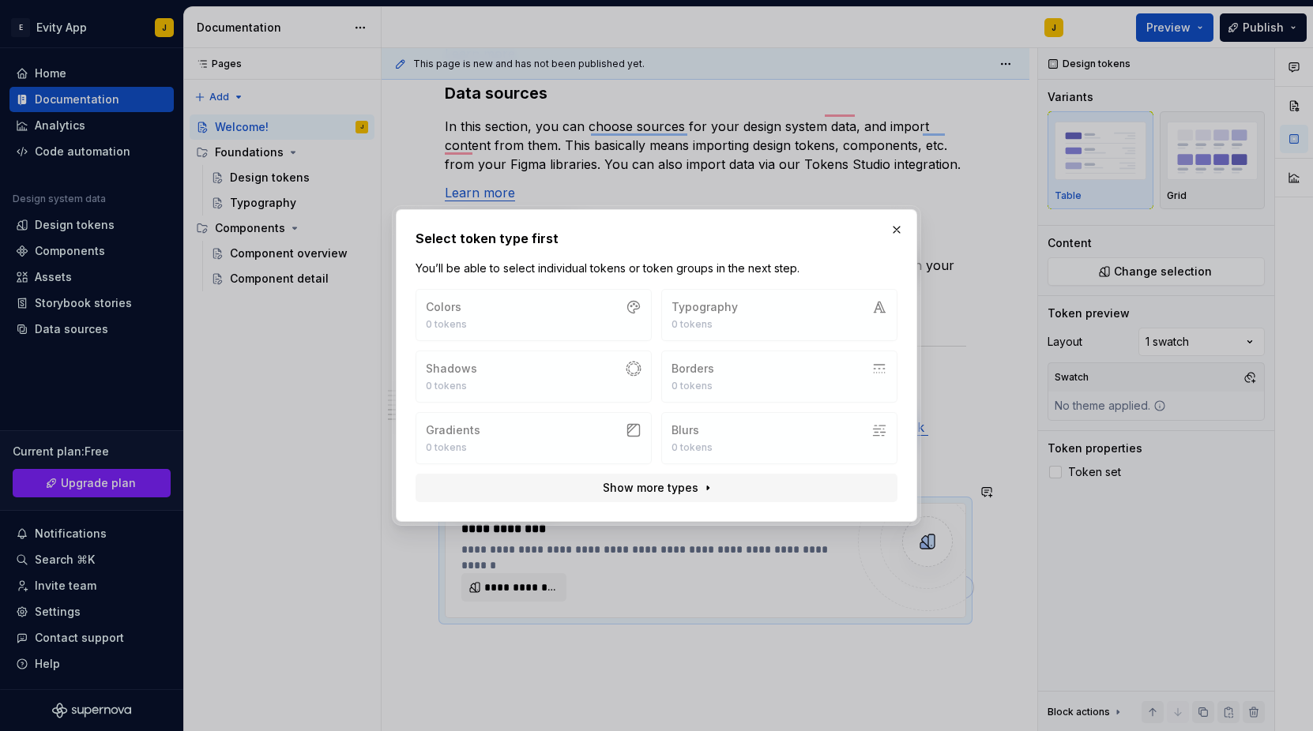
click at [578, 282] on div "Select token type first You’ll be able to select individual tokens or token gro…" at bounding box center [656, 365] width 482 height 273
click at [544, 345] on div "Colors 0 tokens Typography 0 tokens Shadows 0 tokens Borders 0 tokens Gradients…" at bounding box center [656, 376] width 482 height 175
click at [622, 480] on span "Show more types" at bounding box center [651, 488] width 96 height 16
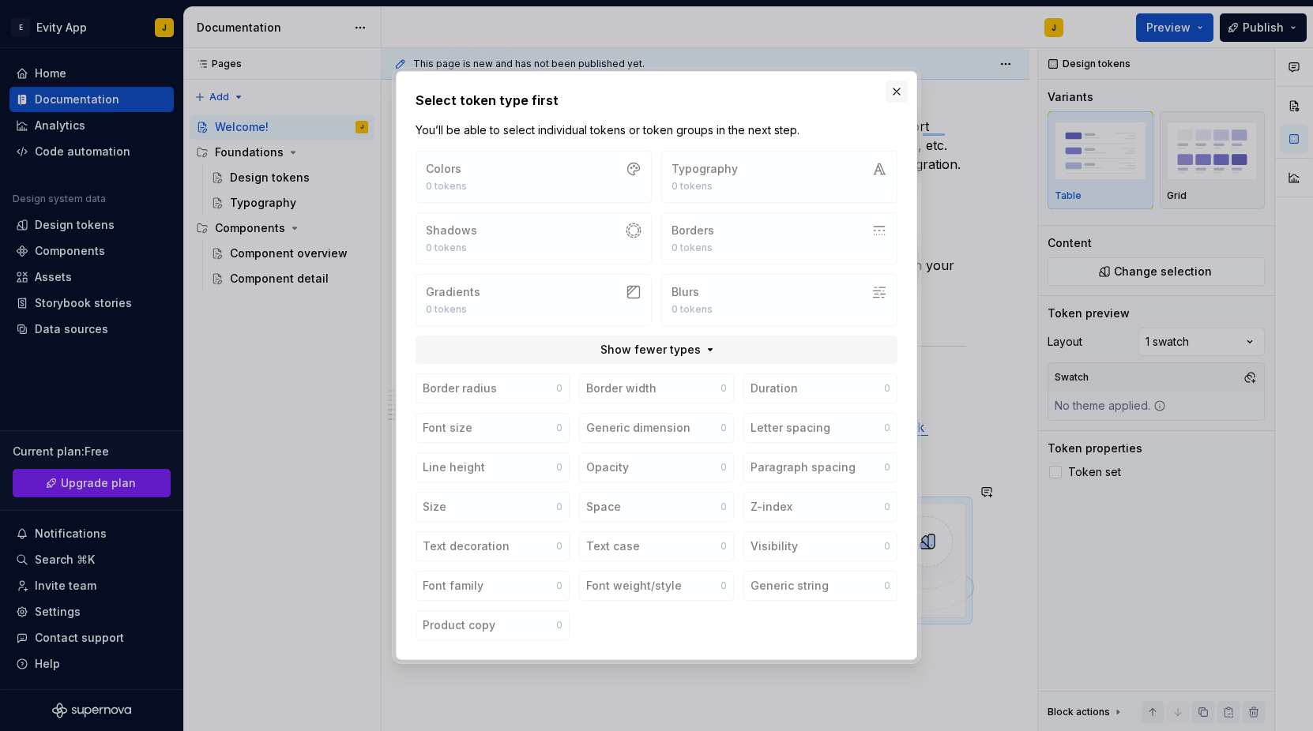
click at [893, 95] on button "button" at bounding box center [896, 92] width 22 height 22
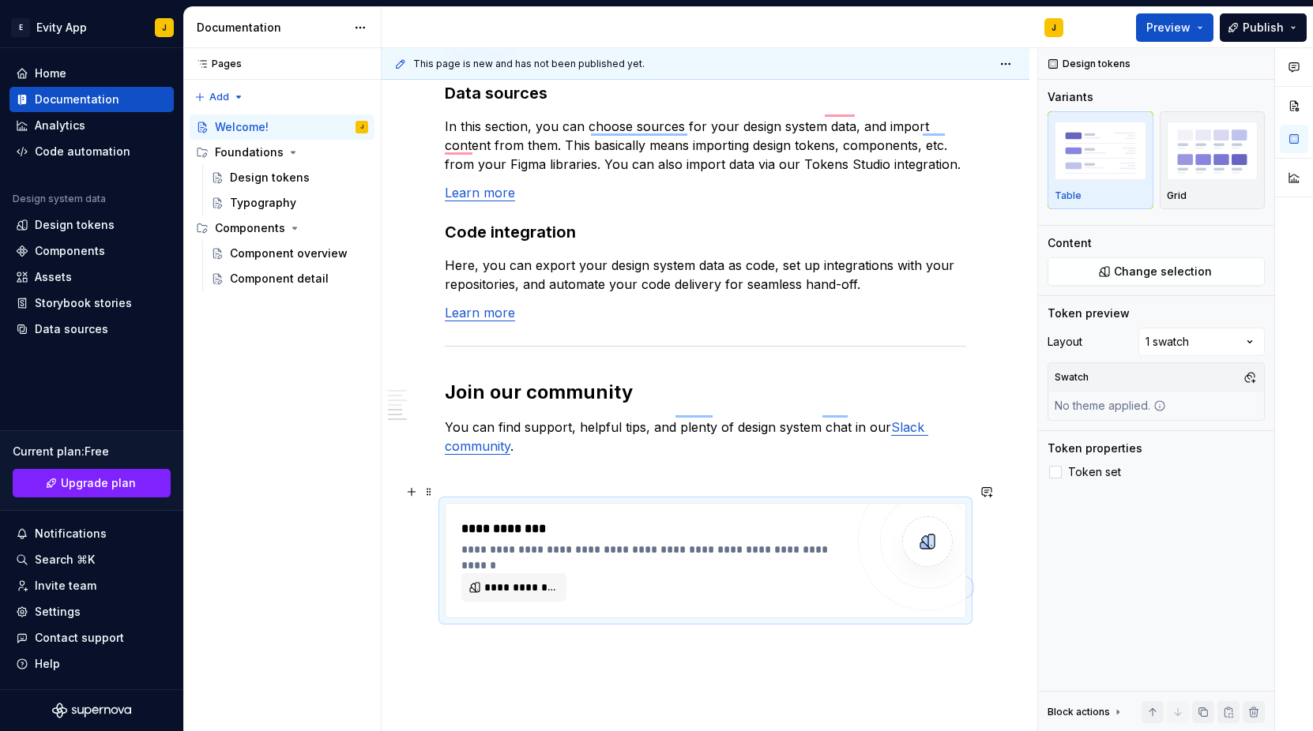
click at [690, 542] on div "**********" at bounding box center [657, 550] width 392 height 16
type textarea "*"
click at [166, 32] on html "E Evity App J Home Documentation Analytics Code automation Design system data D…" at bounding box center [656, 365] width 1313 height 731
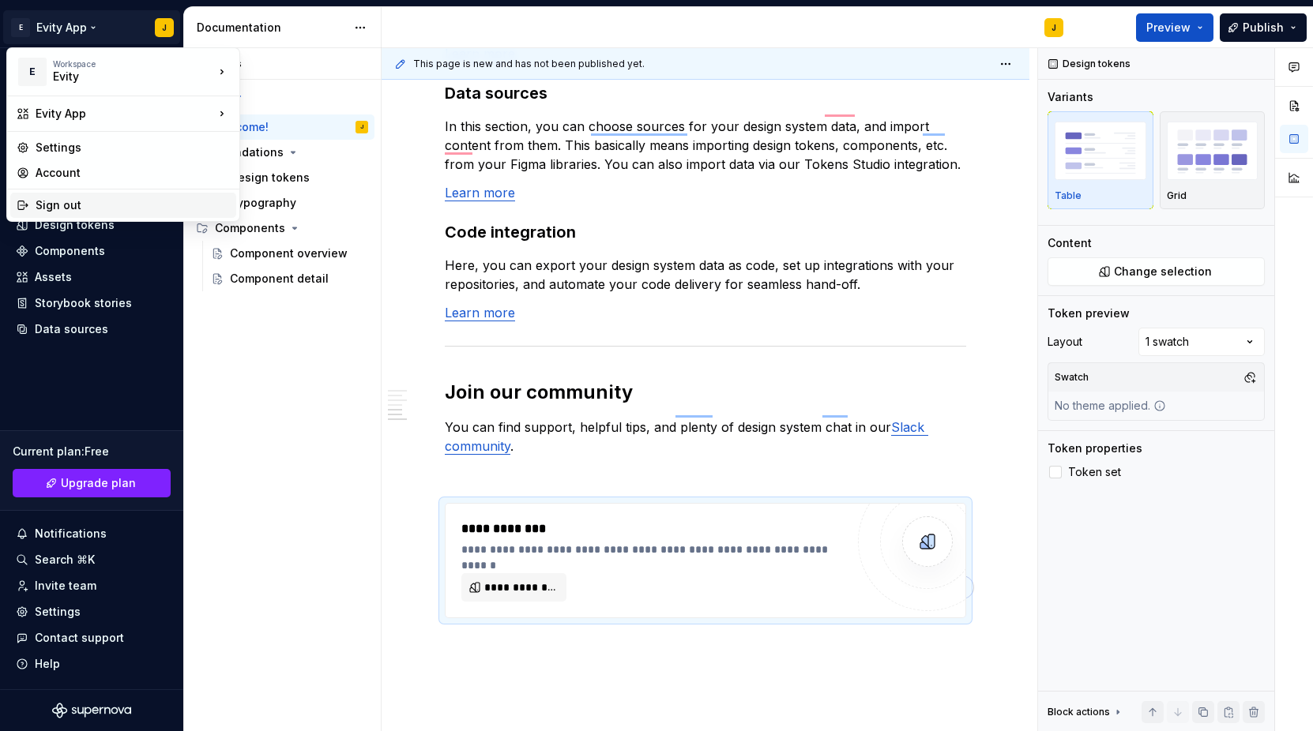
click at [114, 204] on div "Sign out" at bounding box center [133, 205] width 194 height 16
